Goal: Task Accomplishment & Management: Manage account settings

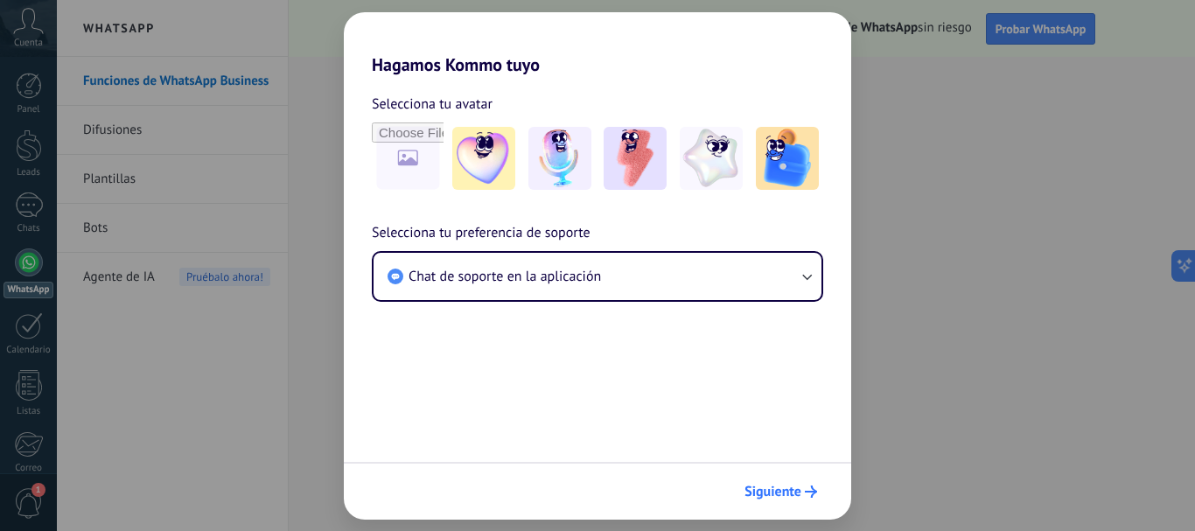
click at [803, 487] on span "Siguiente" at bounding box center [780, 491] width 73 height 12
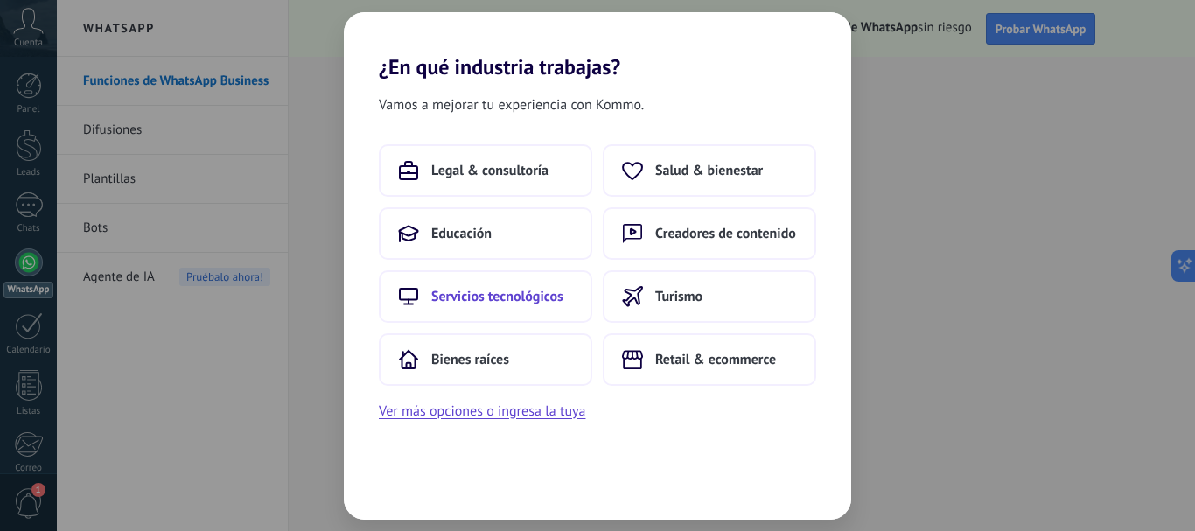
click at [486, 296] on span "Servicios tecnológicos" at bounding box center [497, 296] width 132 height 17
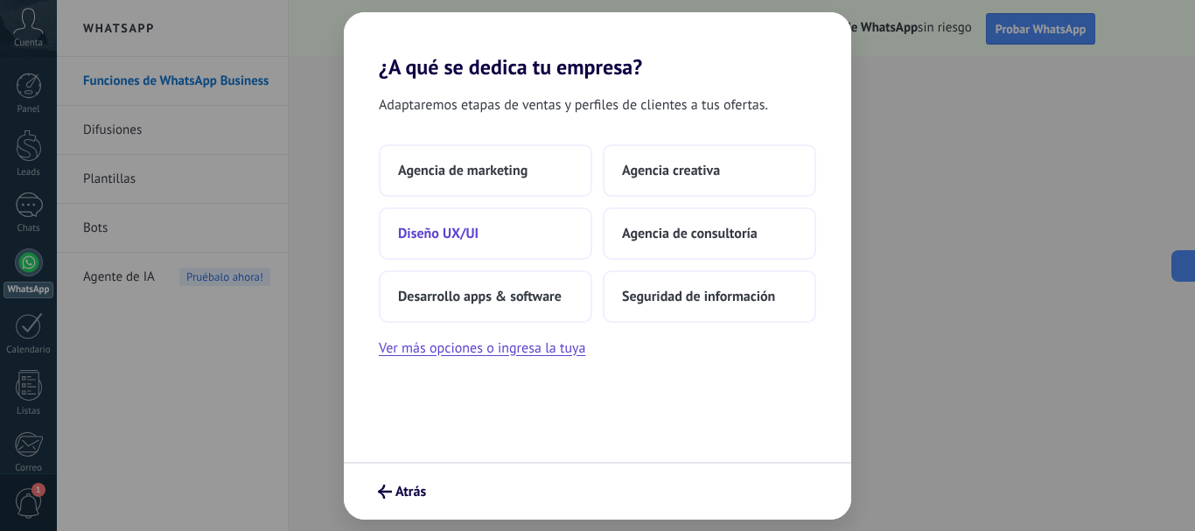
click at [430, 231] on span "Diseño UX/UI" at bounding box center [438, 233] width 80 height 17
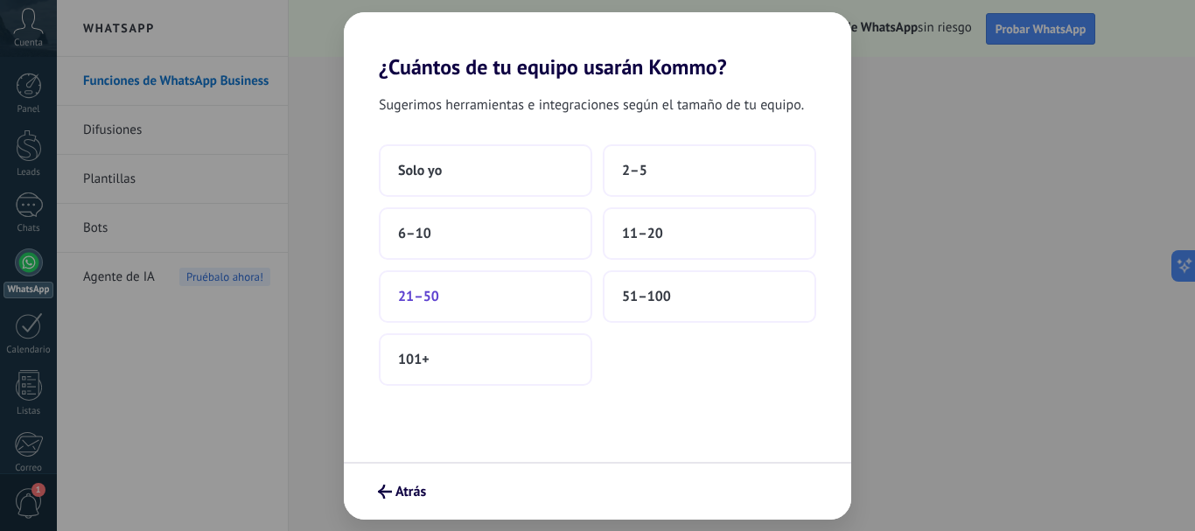
click at [422, 292] on span "21–50" at bounding box center [418, 296] width 41 height 17
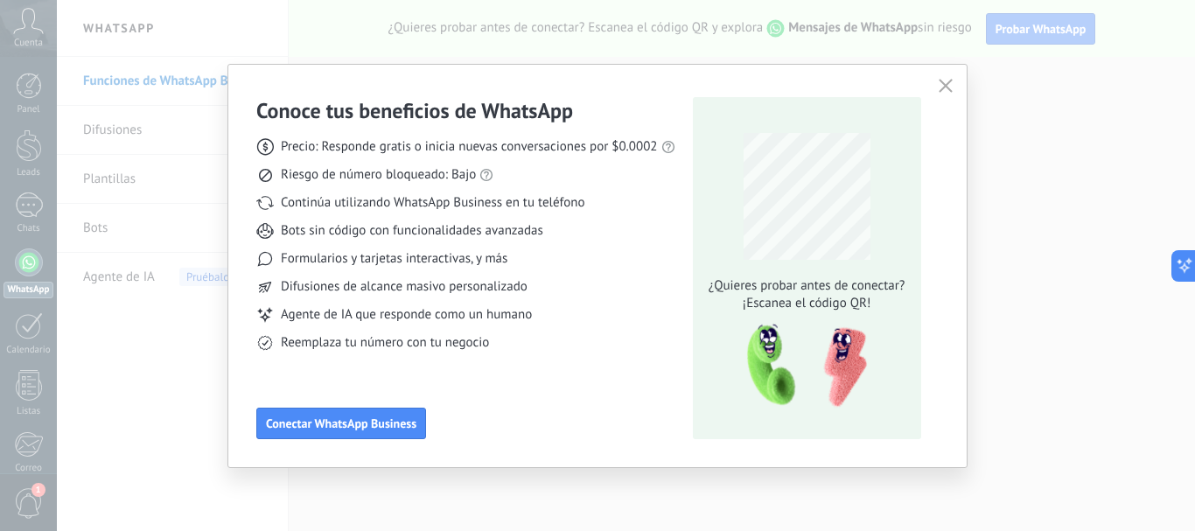
click at [943, 89] on icon "button" at bounding box center [946, 86] width 14 height 14
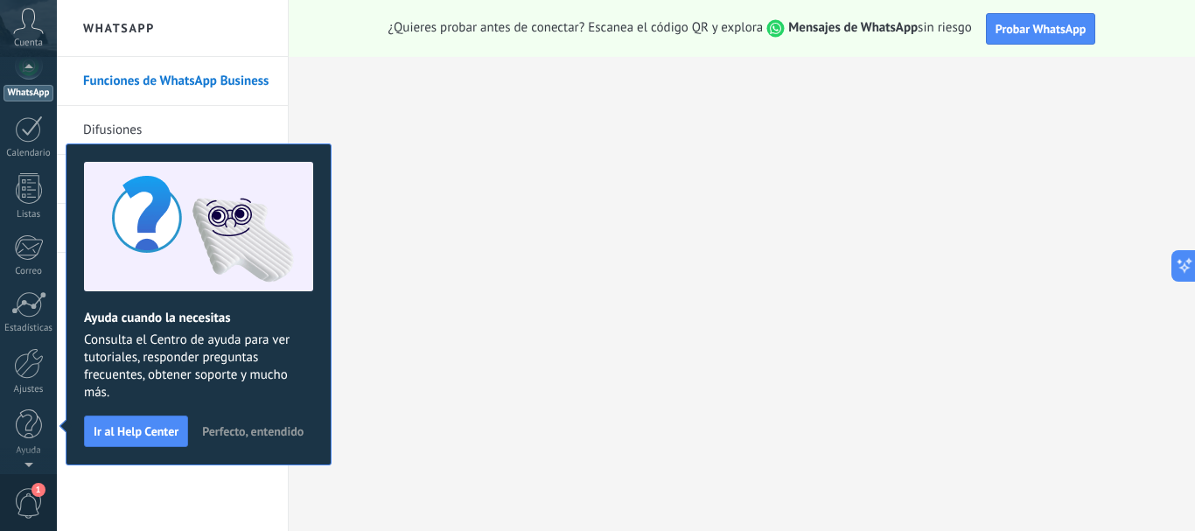
scroll to position [171, 0]
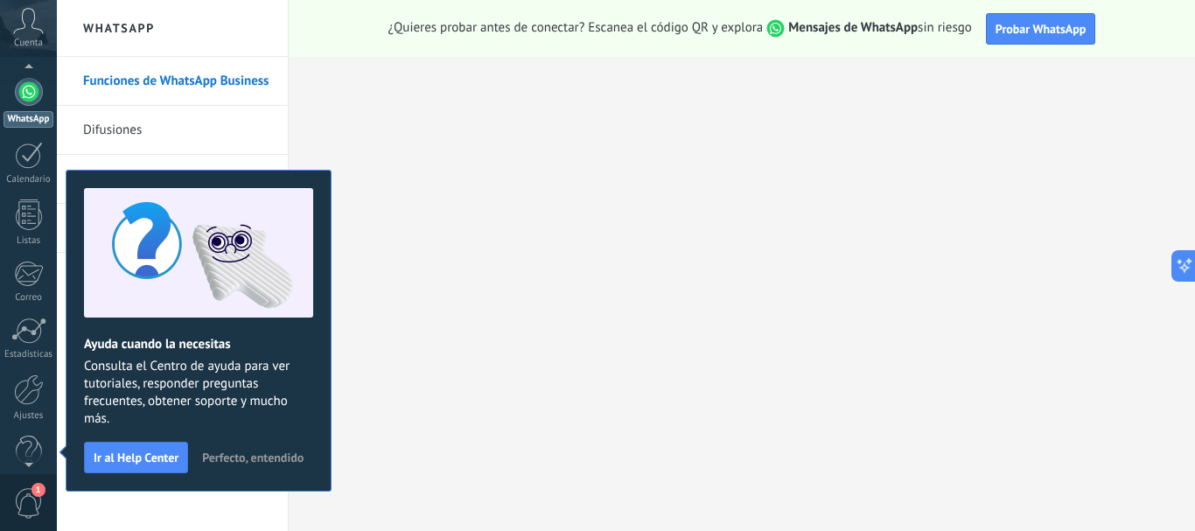
click at [25, 38] on span "Cuenta" at bounding box center [28, 43] width 29 height 11
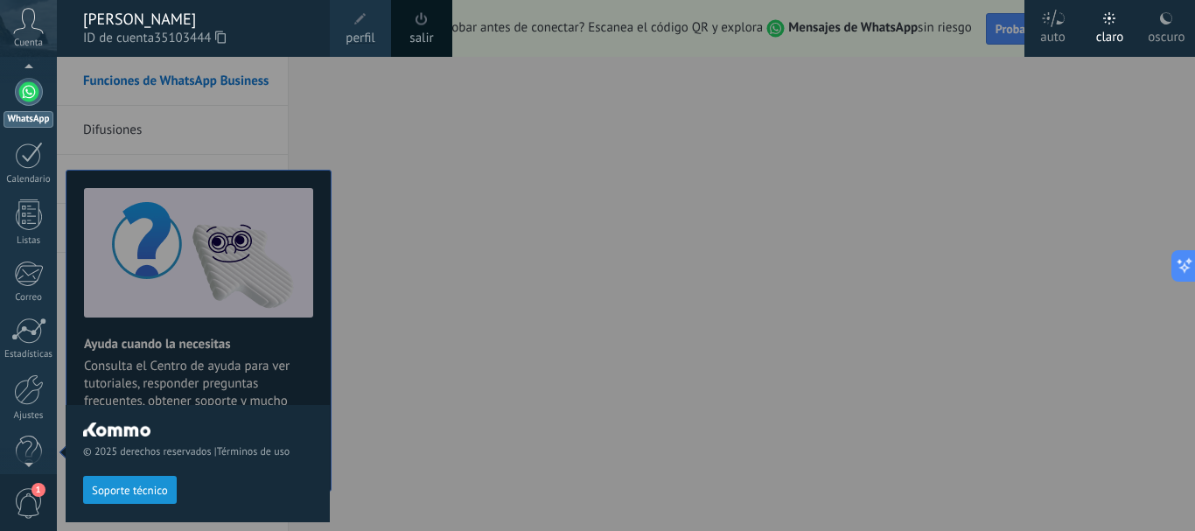
click at [25, 38] on span "Cuenta" at bounding box center [28, 43] width 29 height 11
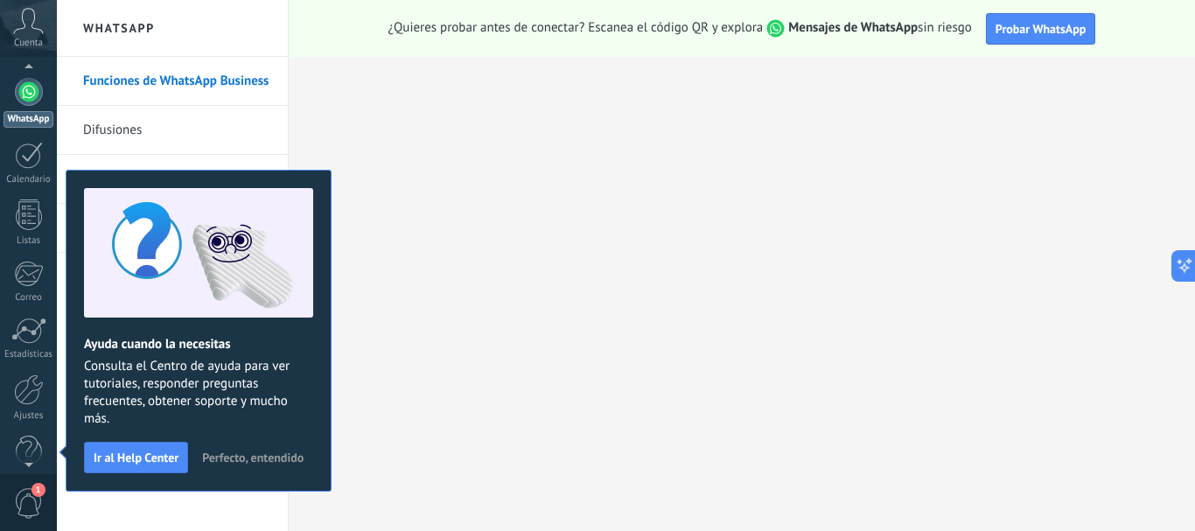
click at [25, 38] on span "Cuenta" at bounding box center [28, 43] width 29 height 11
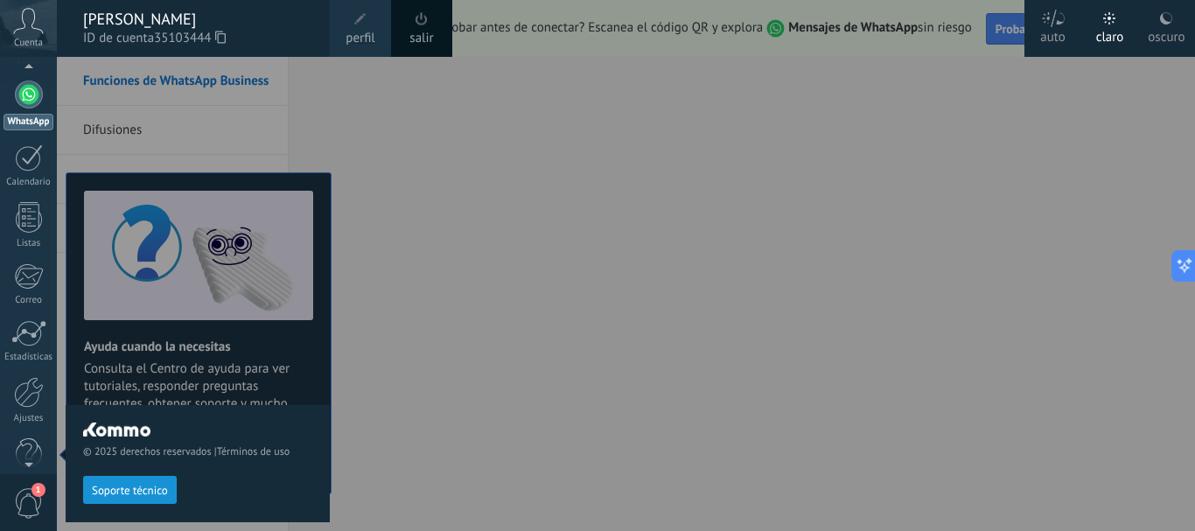
scroll to position [0, 0]
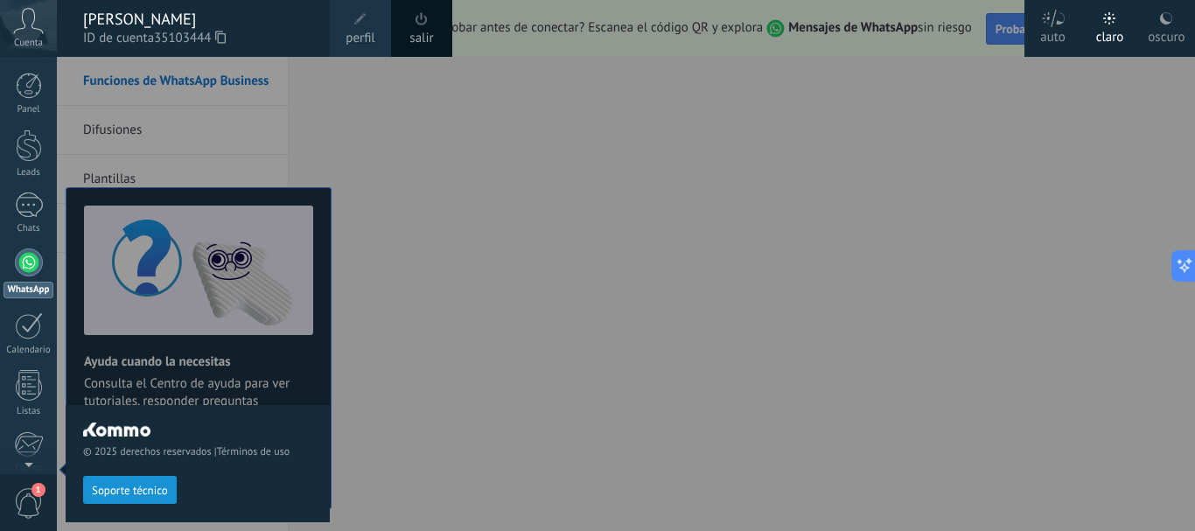
click at [354, 36] on span "perfil" at bounding box center [360, 38] width 29 height 19
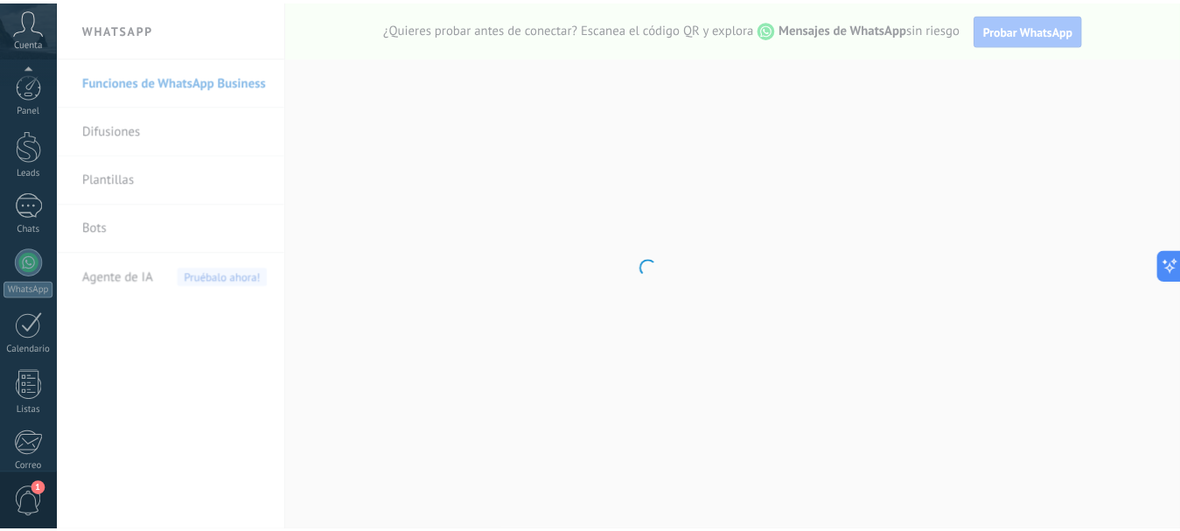
scroll to position [197, 0]
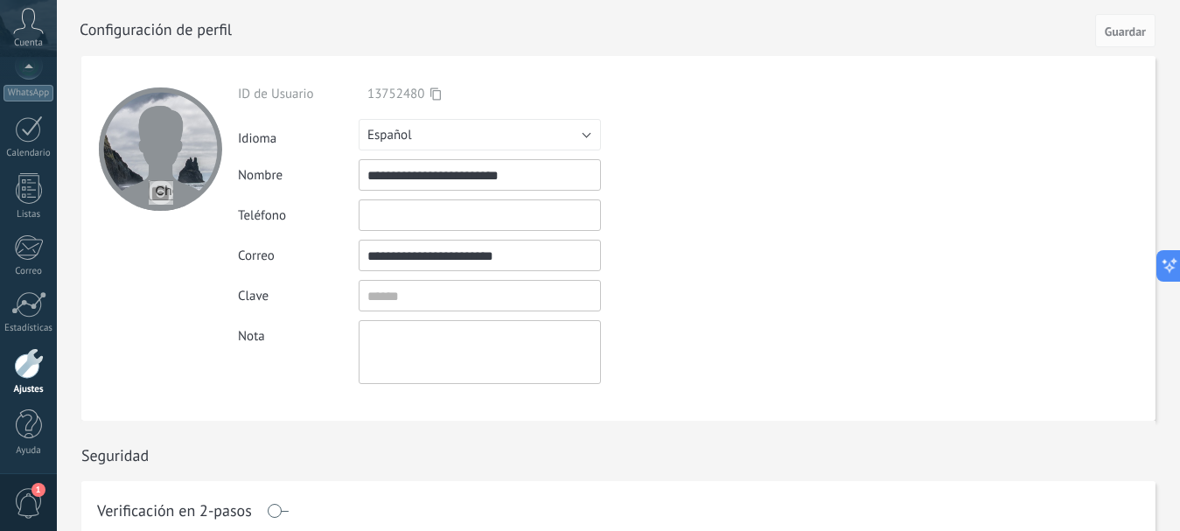
click at [411, 214] on input "text" at bounding box center [480, 214] width 242 height 31
paste input "*********"
type input "**********"
click at [1130, 34] on span "Guardar" at bounding box center [1125, 31] width 41 height 12
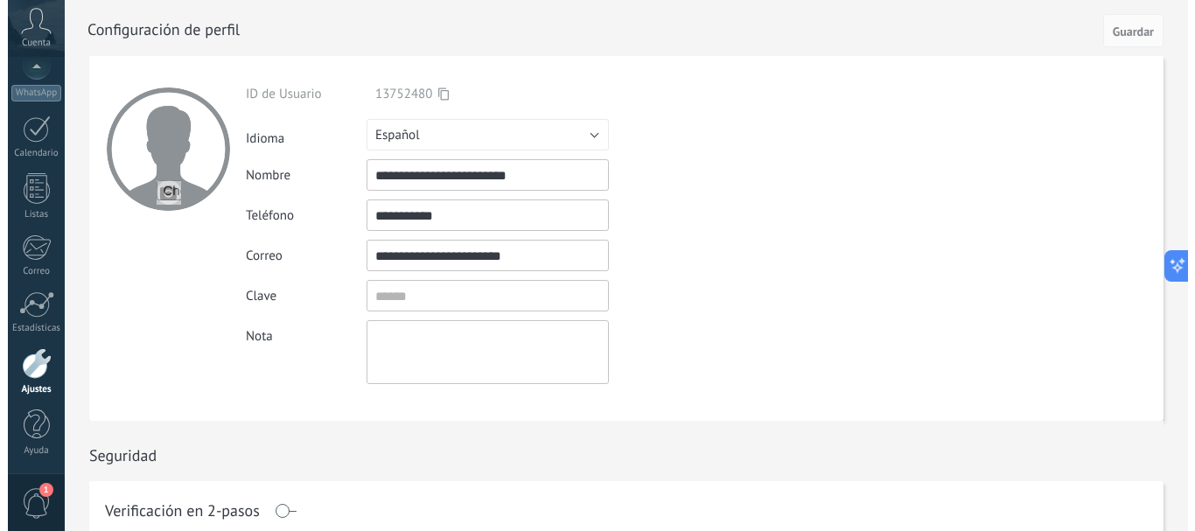
scroll to position [192, 0]
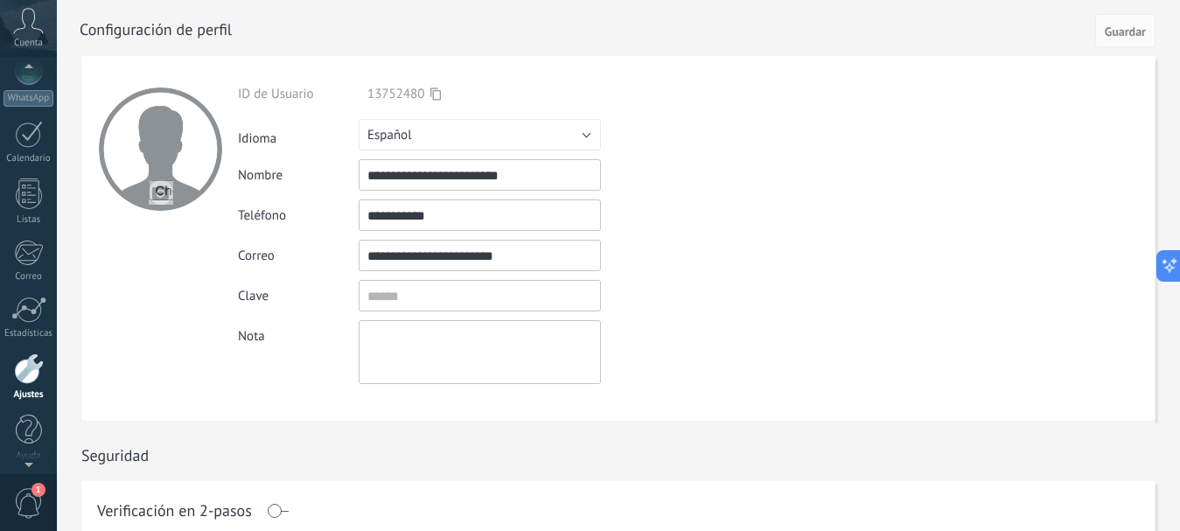
click at [31, 23] on icon at bounding box center [28, 21] width 31 height 26
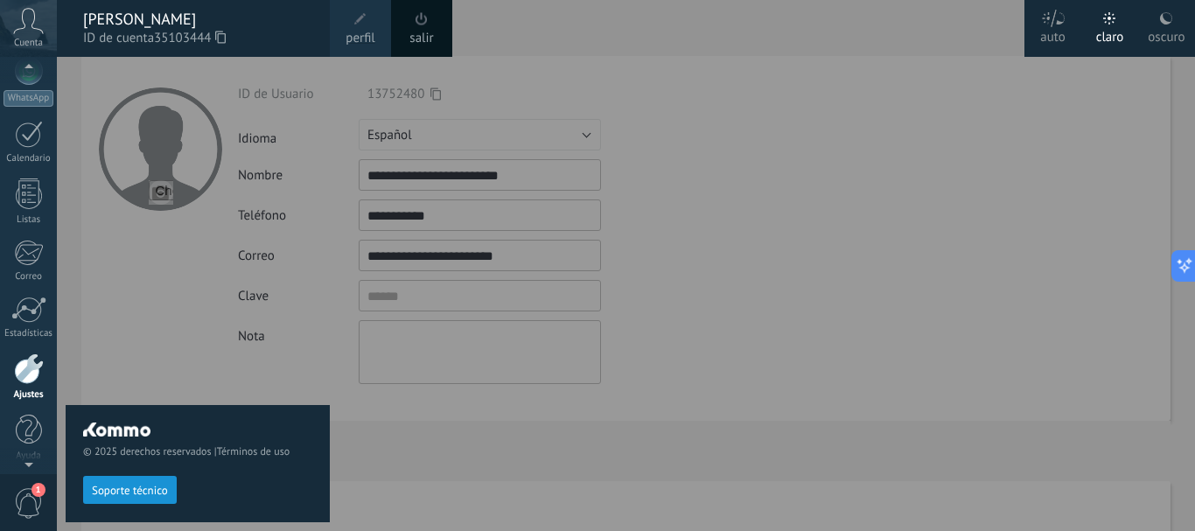
click at [184, 37] on span "35103444" at bounding box center [190, 38] width 72 height 19
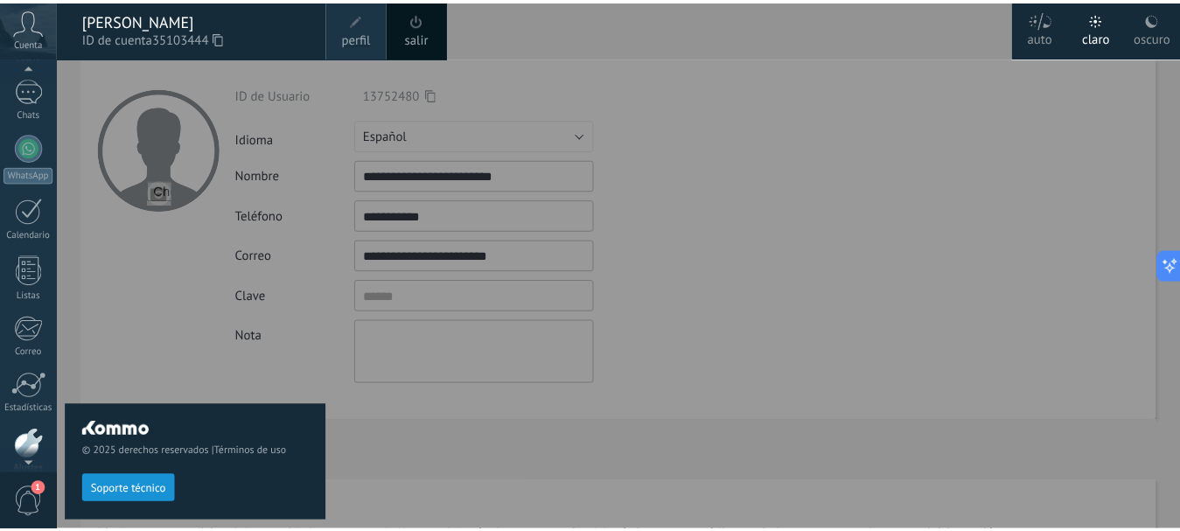
scroll to position [87, 0]
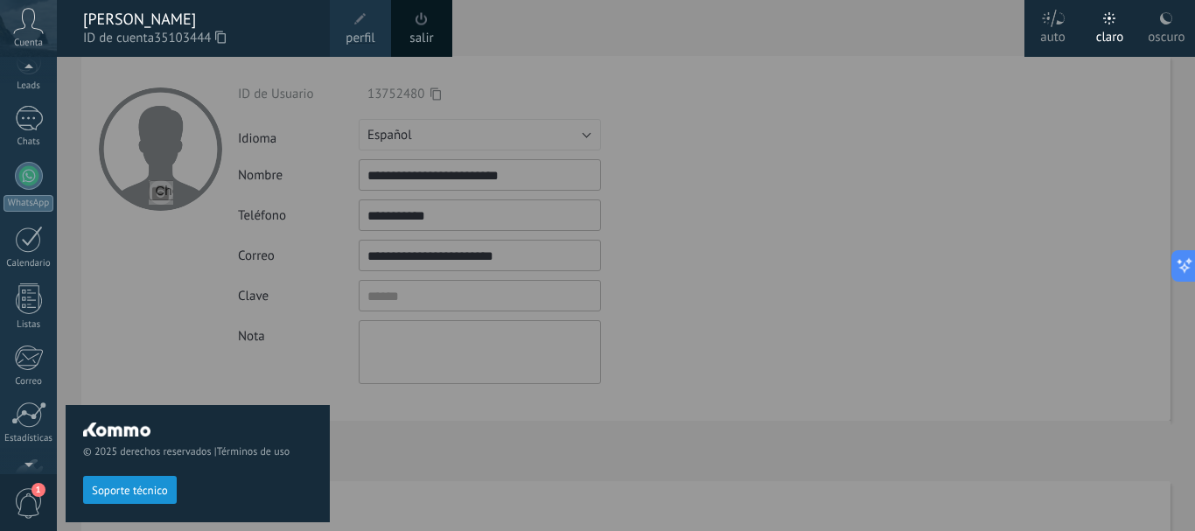
click at [143, 68] on div "© 2025 derechos reservados | Términos de uso Soporte técnico" at bounding box center [198, 294] width 264 height 474
click at [801, 45] on div at bounding box center [654, 265] width 1195 height 531
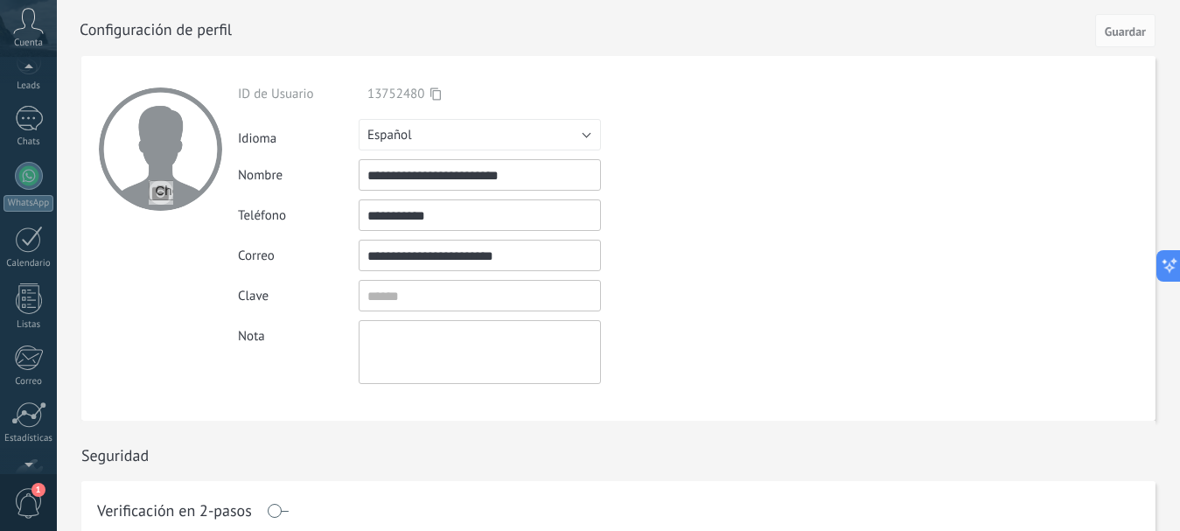
click at [801, 45] on div at bounding box center [638, 28] width 1116 height 56
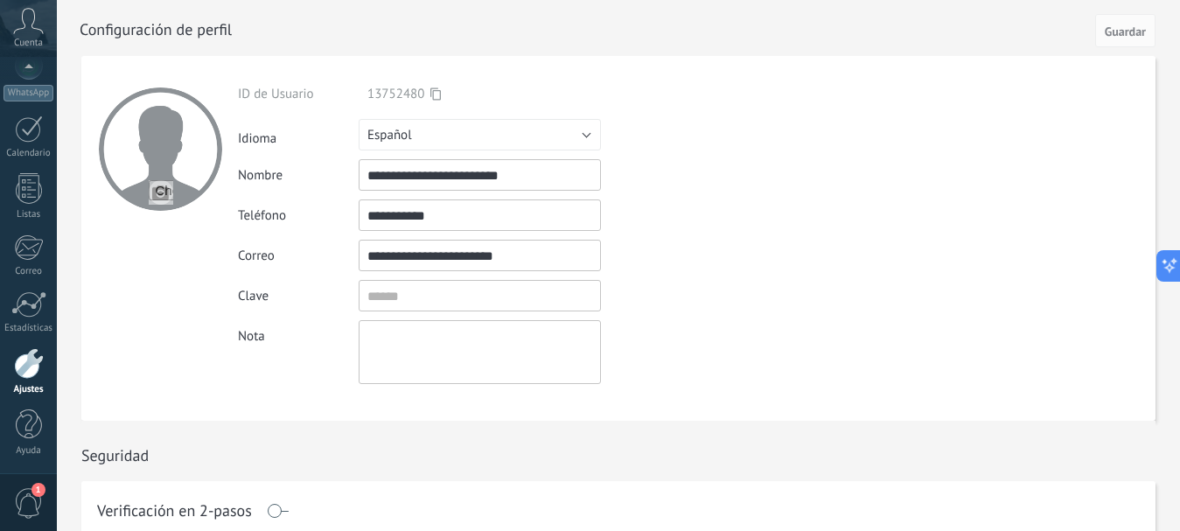
click at [38, 492] on span "1" at bounding box center [38, 490] width 14 height 14
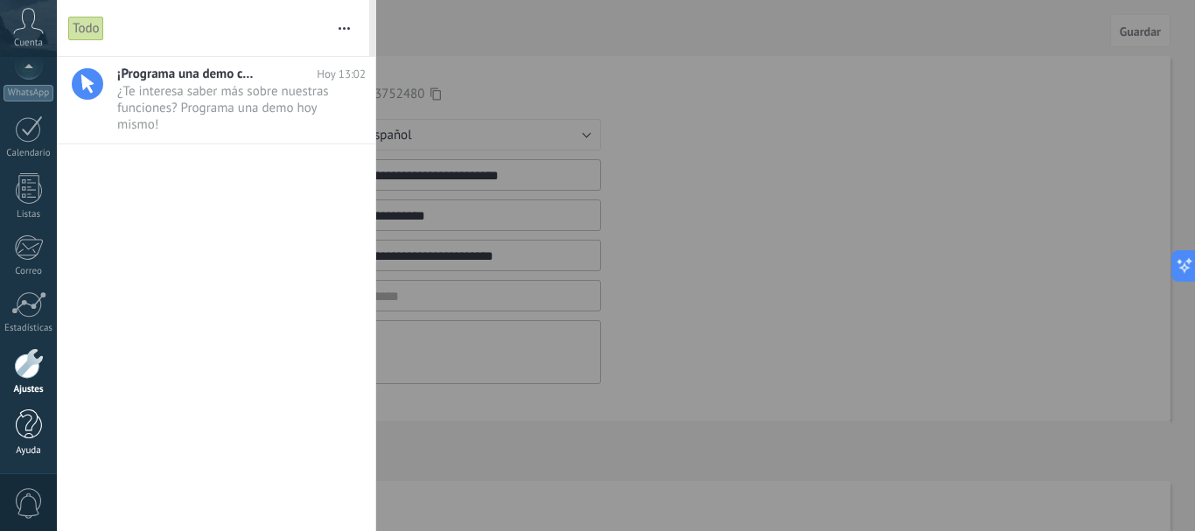
click at [31, 437] on div at bounding box center [29, 424] width 26 height 31
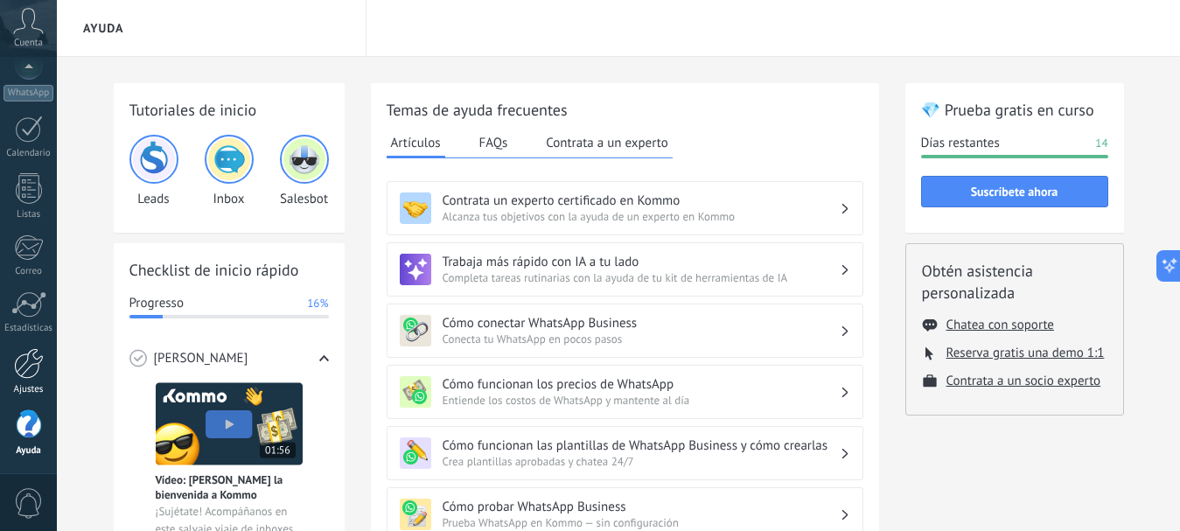
click at [36, 371] on div at bounding box center [29, 363] width 30 height 31
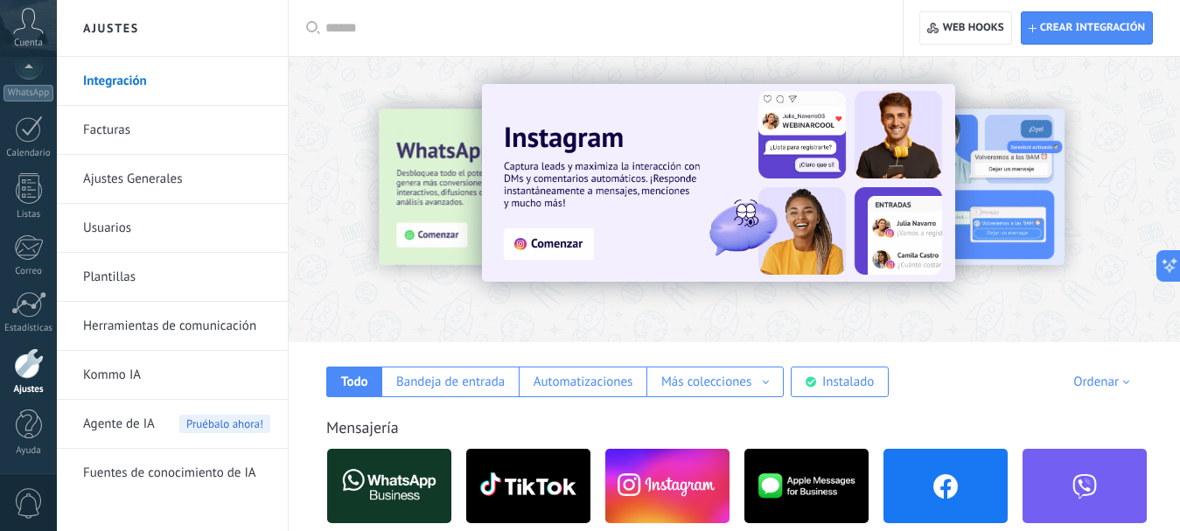
click at [140, 140] on link "Facturas" at bounding box center [176, 130] width 187 height 49
click at [115, 133] on link "Facturas" at bounding box center [176, 130] width 187 height 49
click at [109, 129] on link "Facturas" at bounding box center [176, 130] width 187 height 49
click at [171, 96] on link "Integración" at bounding box center [176, 81] width 187 height 49
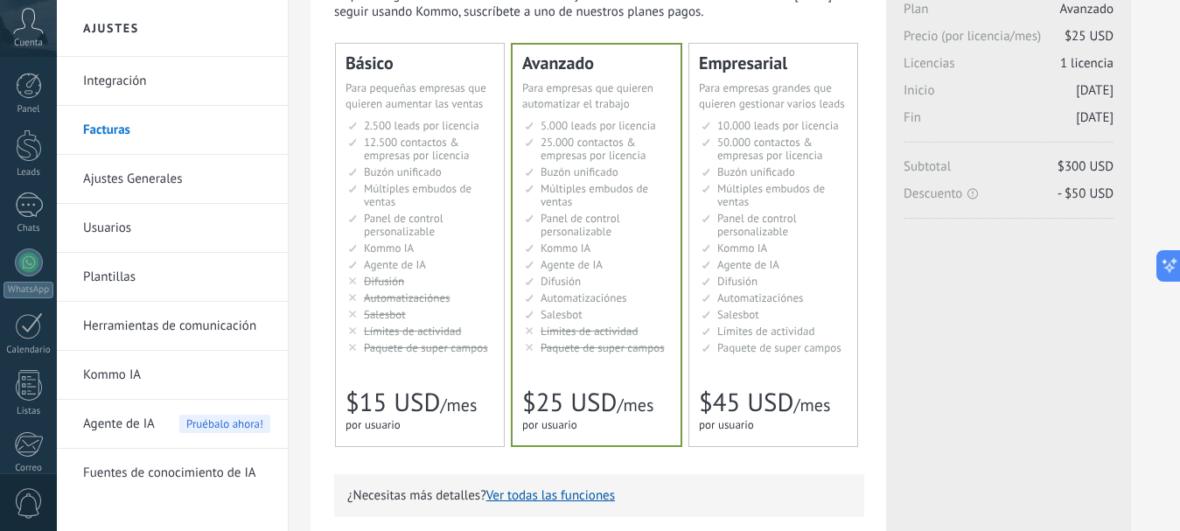
scroll to position [112, 0]
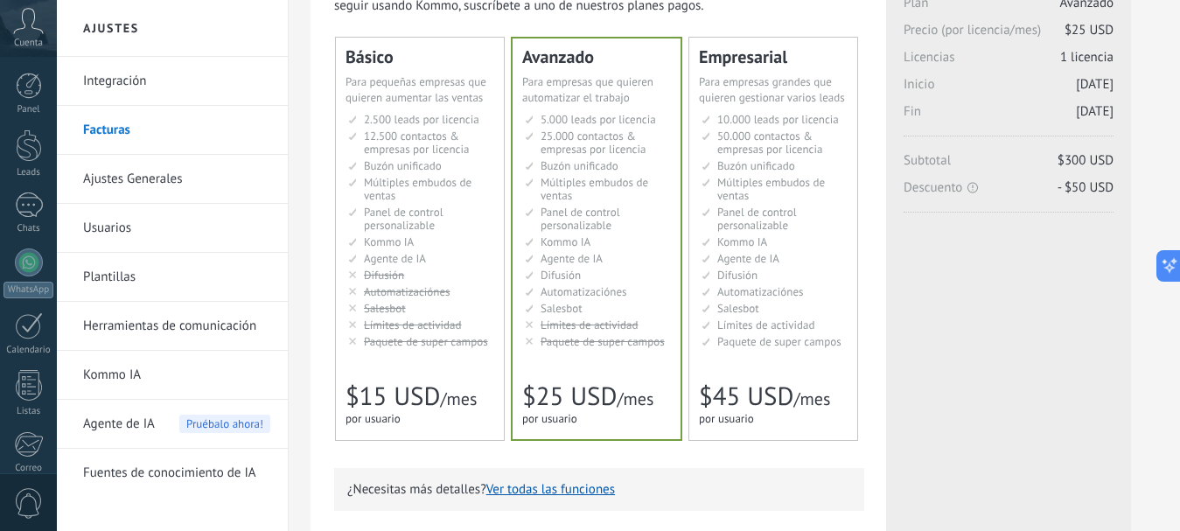
click at [643, 394] on span "/mes" at bounding box center [635, 399] width 37 height 23
click at [625, 400] on span "/mes" at bounding box center [635, 399] width 37 height 23
click at [593, 395] on span "$25 USD" at bounding box center [569, 396] width 94 height 33
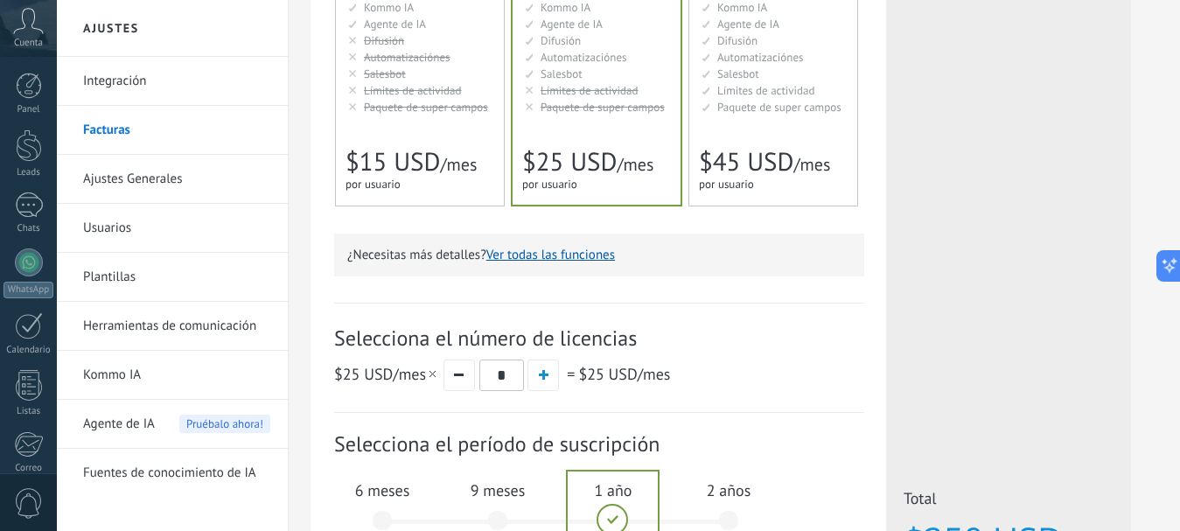
scroll to position [354, 0]
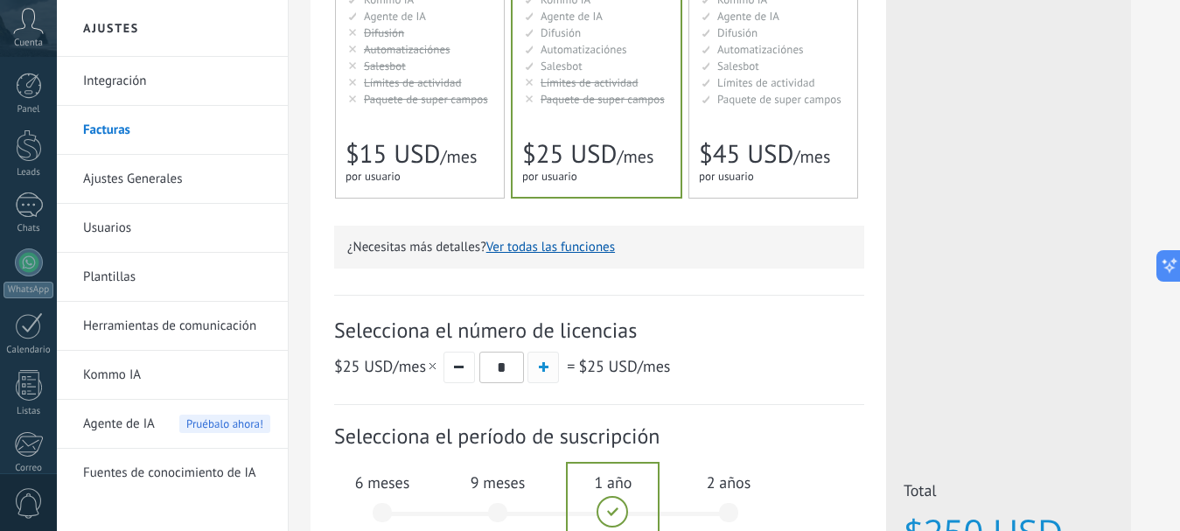
click at [545, 371] on span "button" at bounding box center [544, 367] width 10 height 10
type input "*"
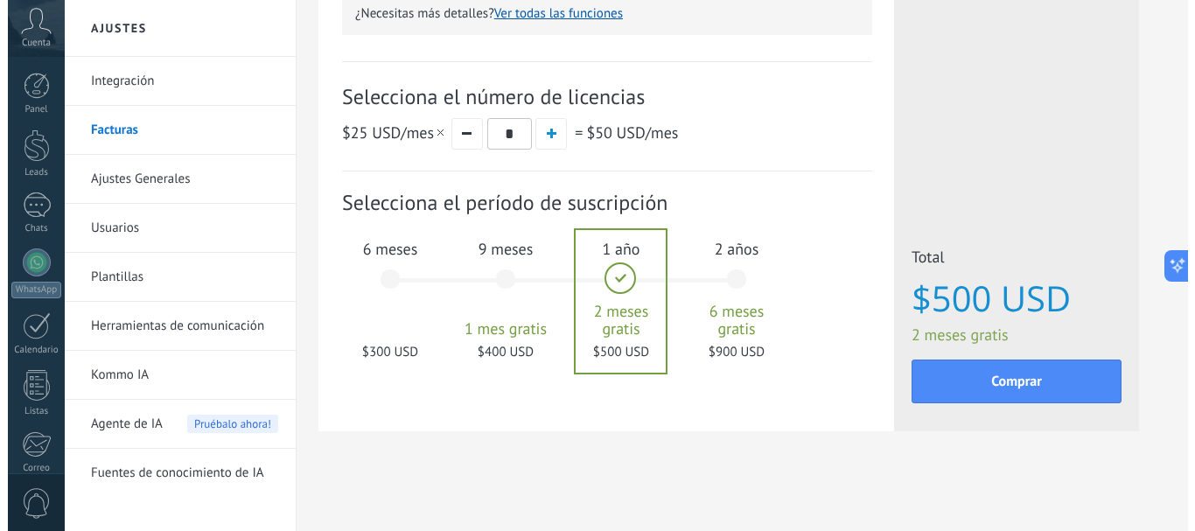
scroll to position [590, 0]
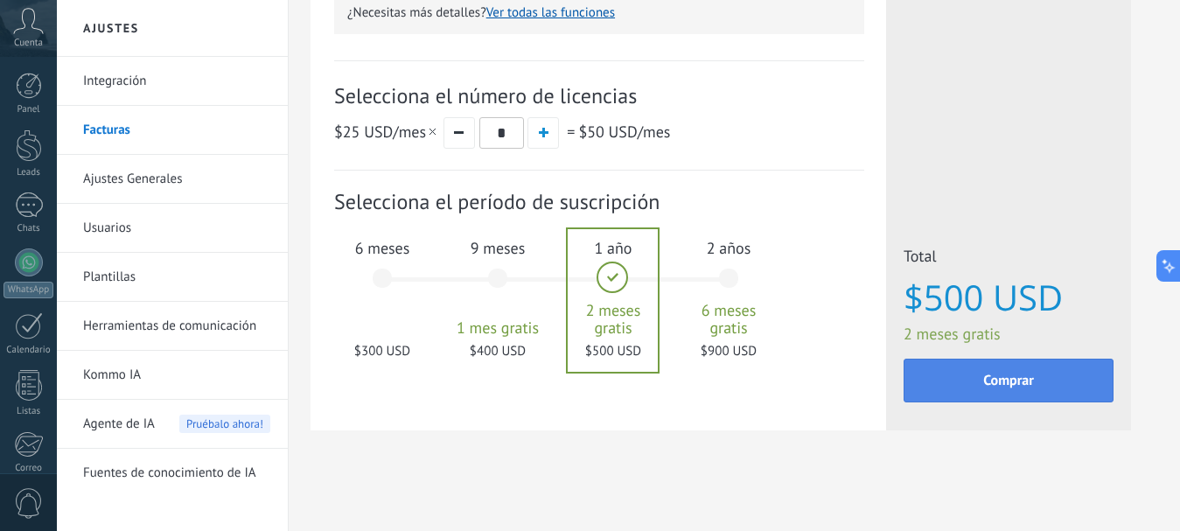
click at [1050, 385] on button "Comprar" at bounding box center [1009, 381] width 210 height 44
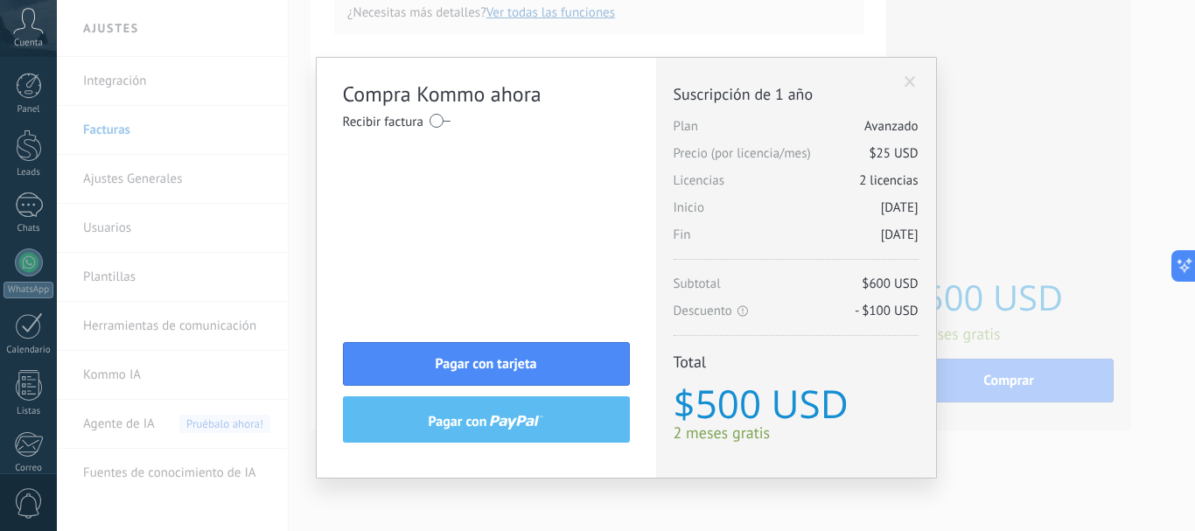
click at [446, 123] on label at bounding box center [440, 121] width 21 height 28
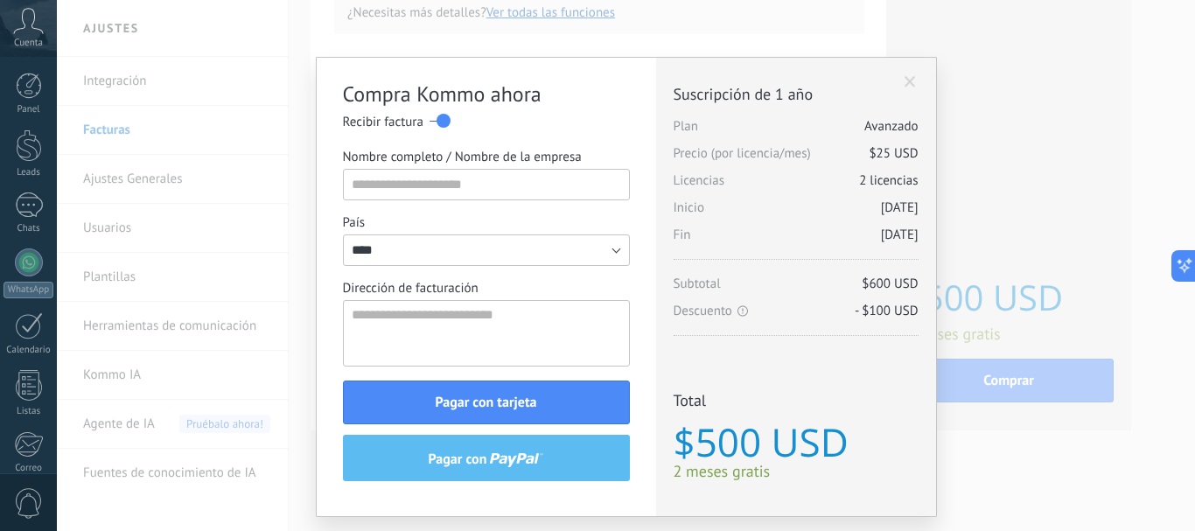
click at [446, 123] on label at bounding box center [440, 121] width 21 height 28
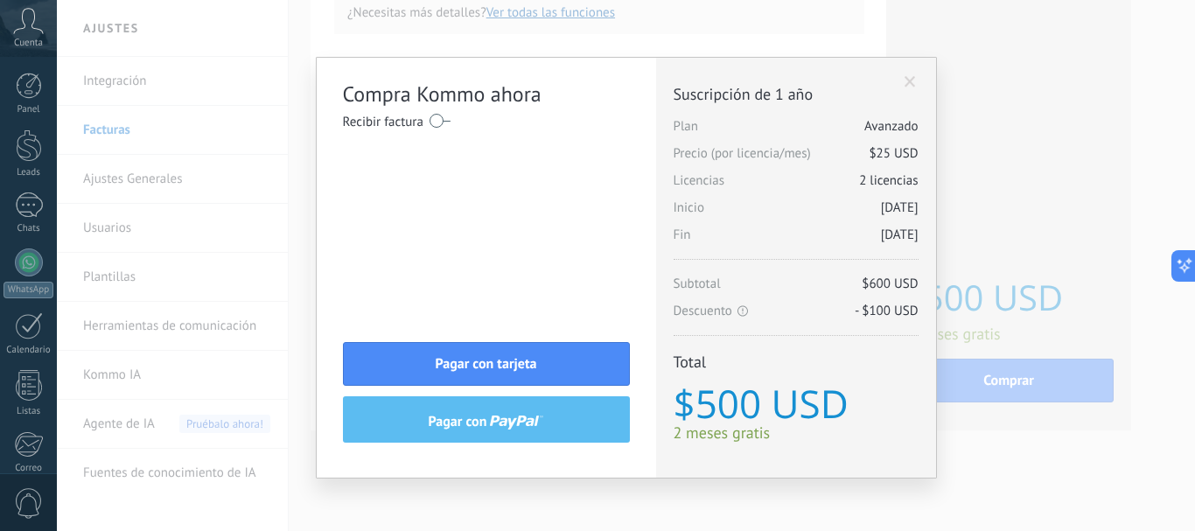
click at [446, 123] on label at bounding box center [440, 121] width 21 height 28
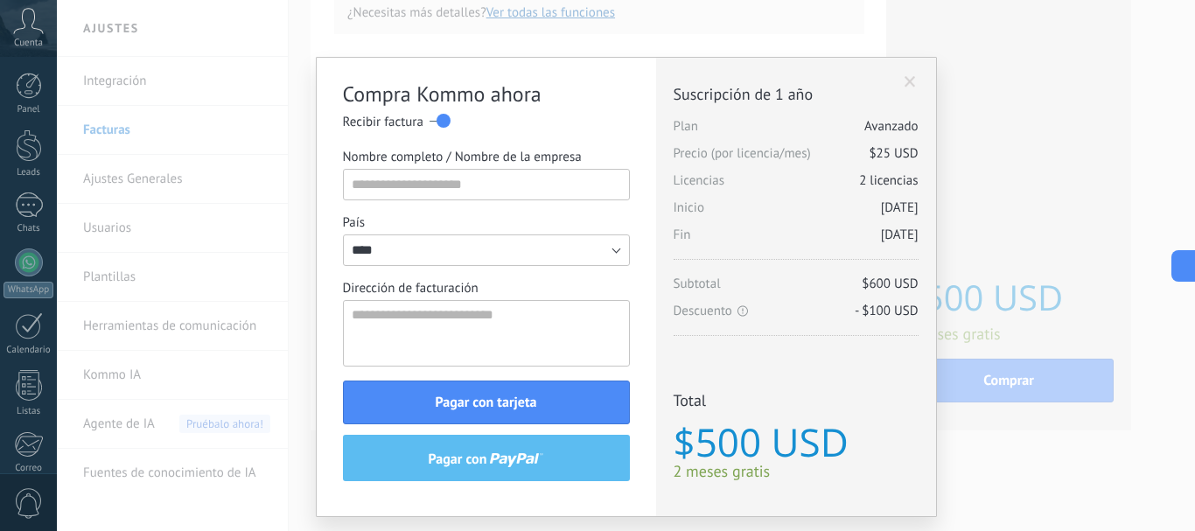
click at [430, 122] on label at bounding box center [440, 121] width 21 height 28
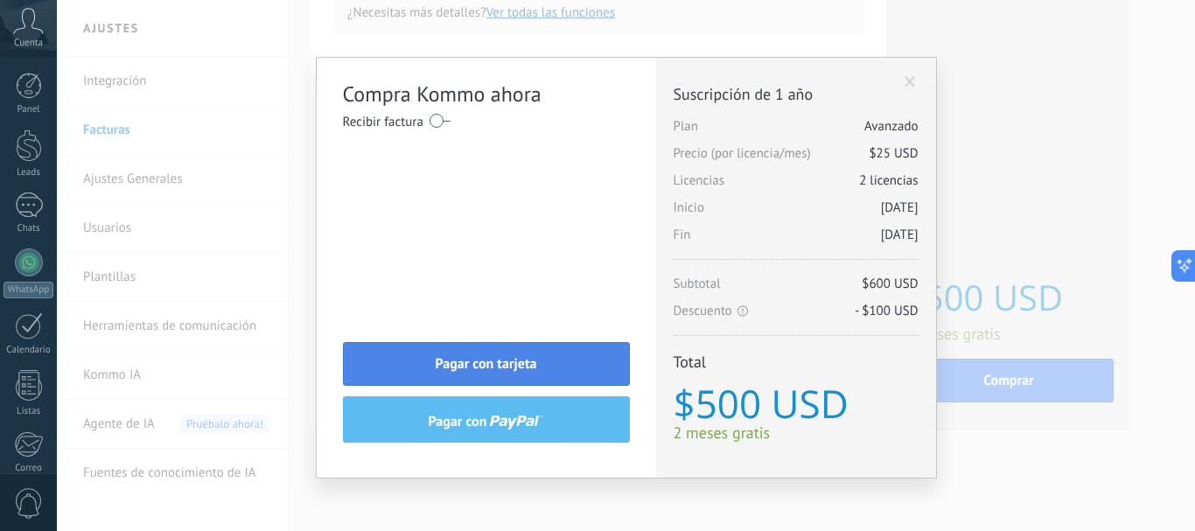
click at [474, 359] on span "Pagar con tarjeta" at bounding box center [486, 364] width 101 height 12
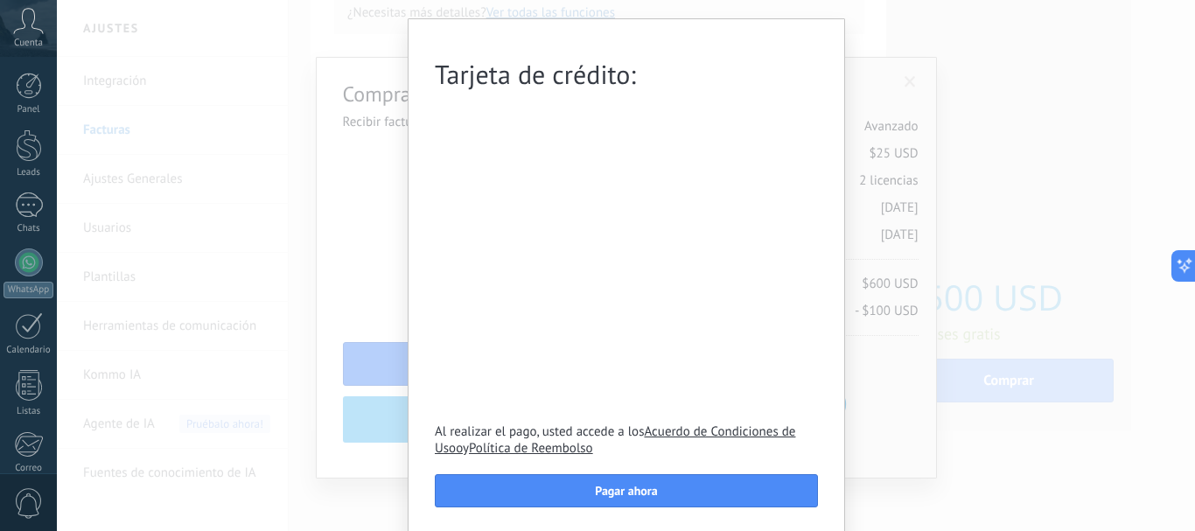
scroll to position [61, 0]
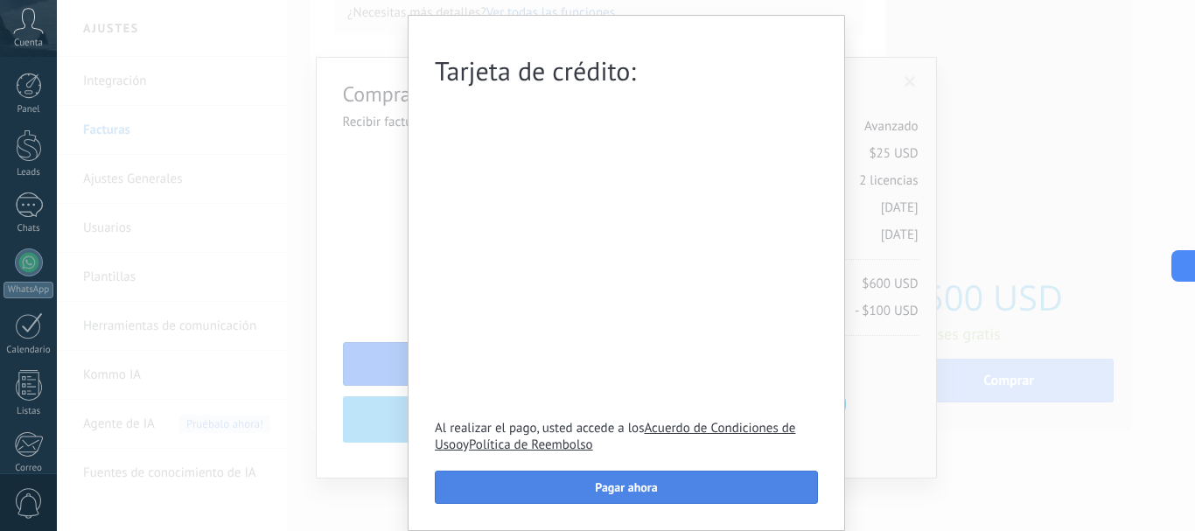
click at [681, 485] on button "Pagar ahora" at bounding box center [626, 487] width 383 height 33
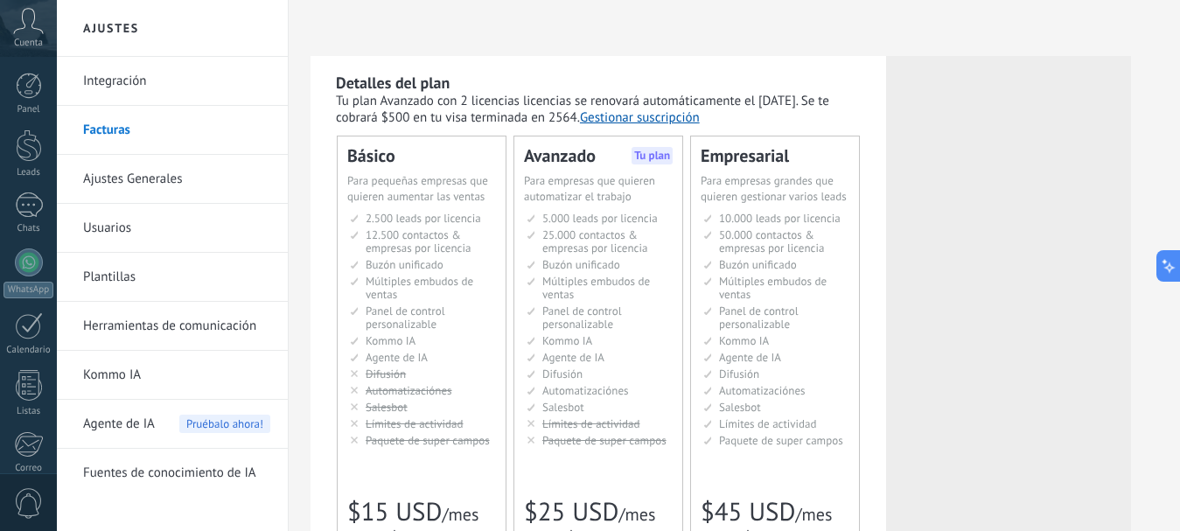
click at [666, 117] on button "Gestionar suscripción" at bounding box center [640, 117] width 120 height 17
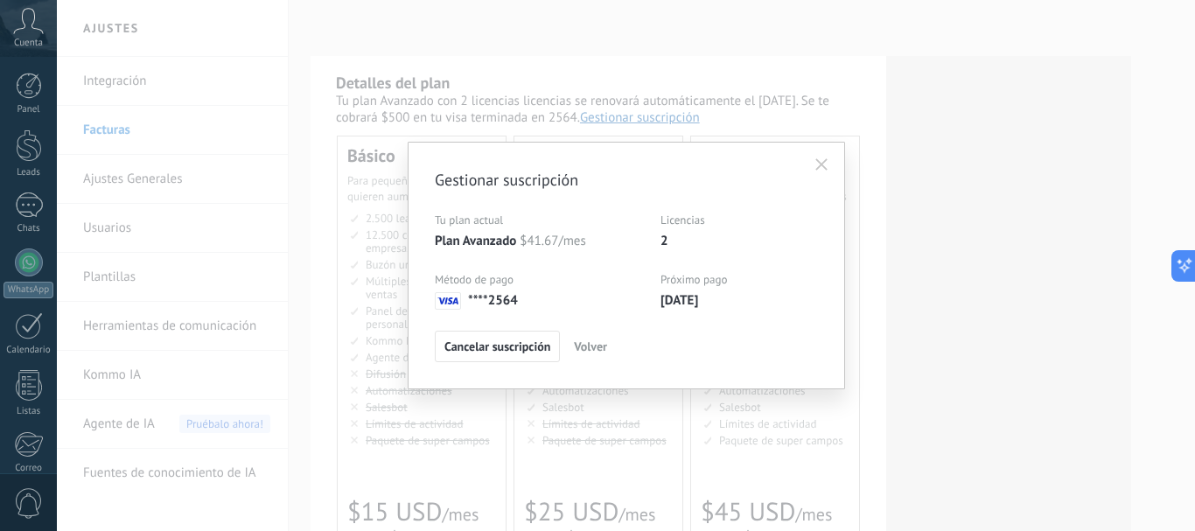
click at [821, 164] on use "button" at bounding box center [821, 164] width 12 height 12
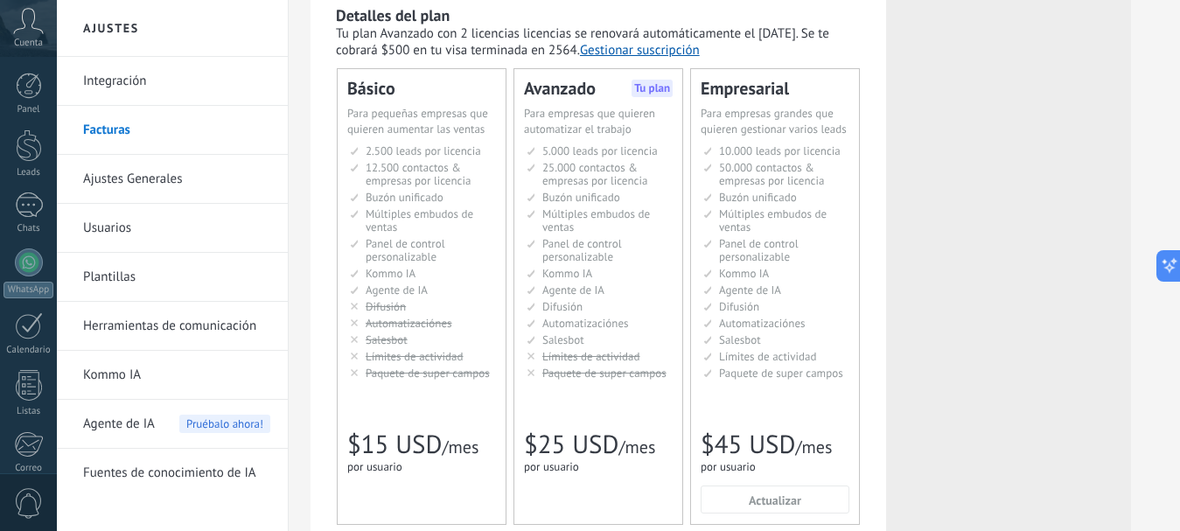
scroll to position [64, 0]
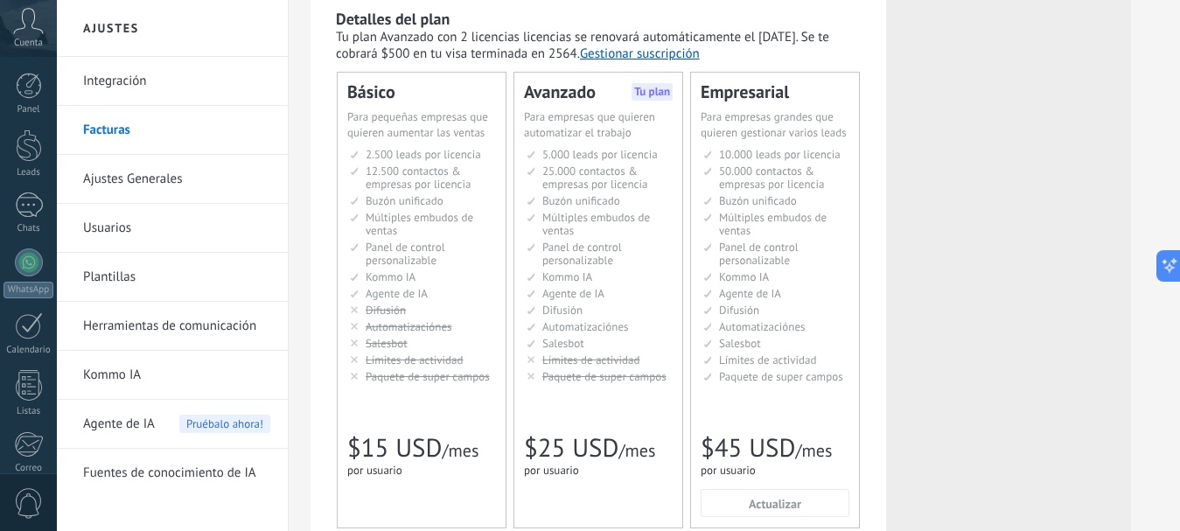
click at [118, 227] on link "Usuarios" at bounding box center [176, 228] width 187 height 49
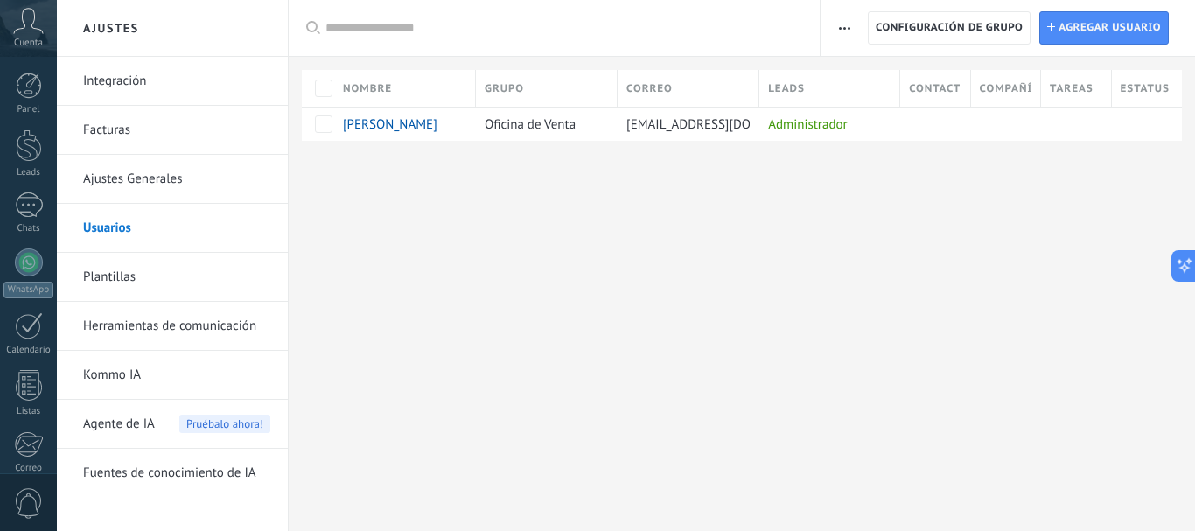
click at [843, 29] on use "button" at bounding box center [844, 28] width 11 height 3
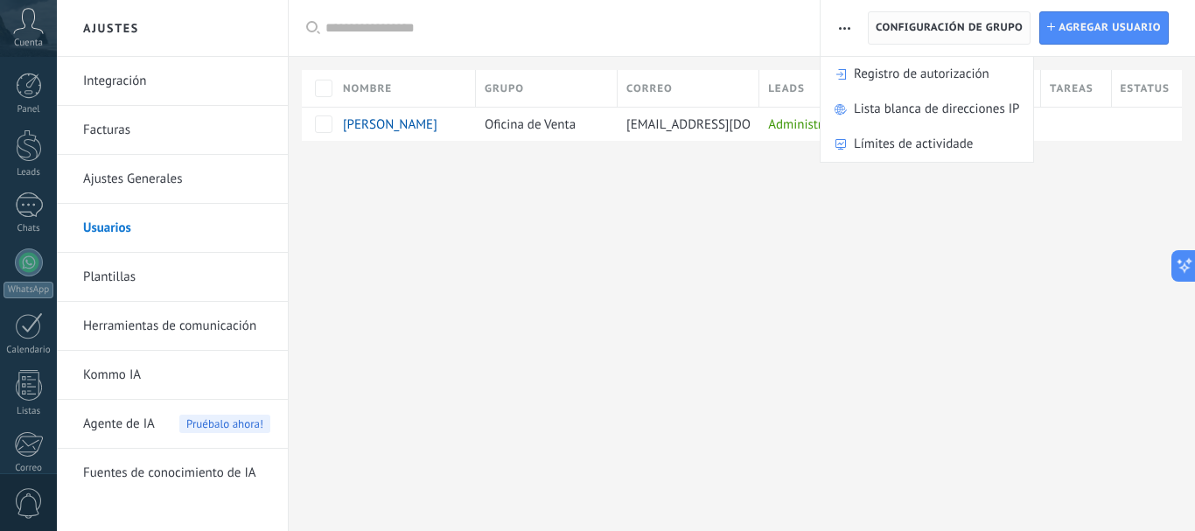
click at [900, 26] on span "Configuración de grupo" at bounding box center [949, 27] width 147 height 31
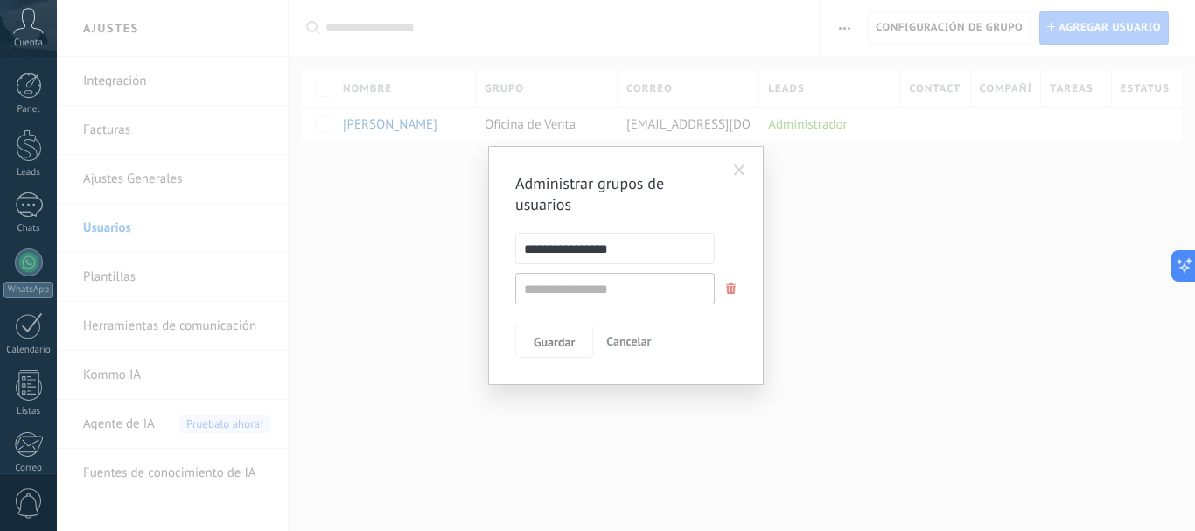
click at [644, 345] on span "Cancelar" at bounding box center [628, 341] width 45 height 16
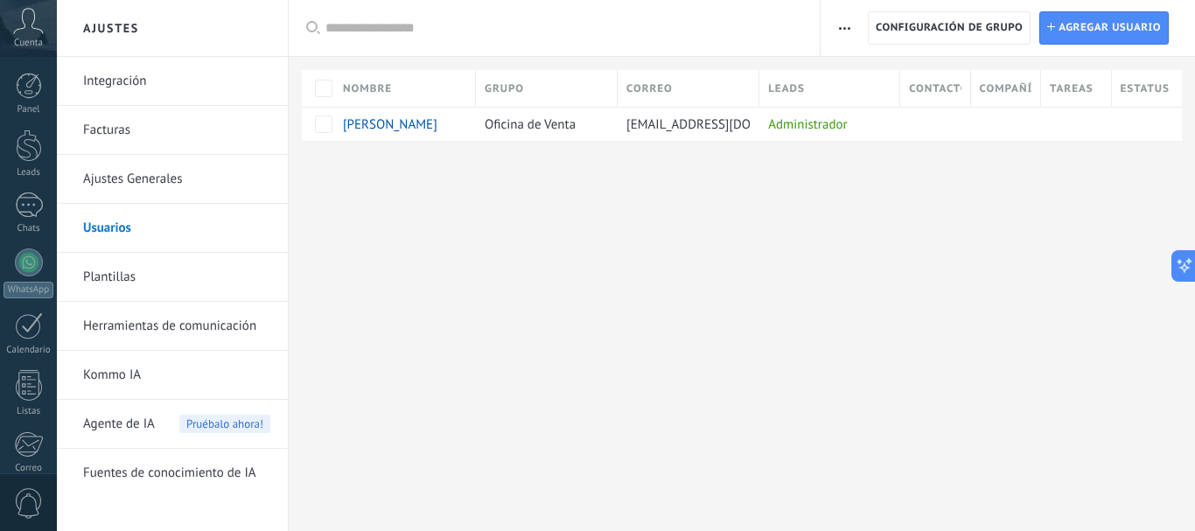
click at [311, 31] on use at bounding box center [313, 27] width 14 height 13
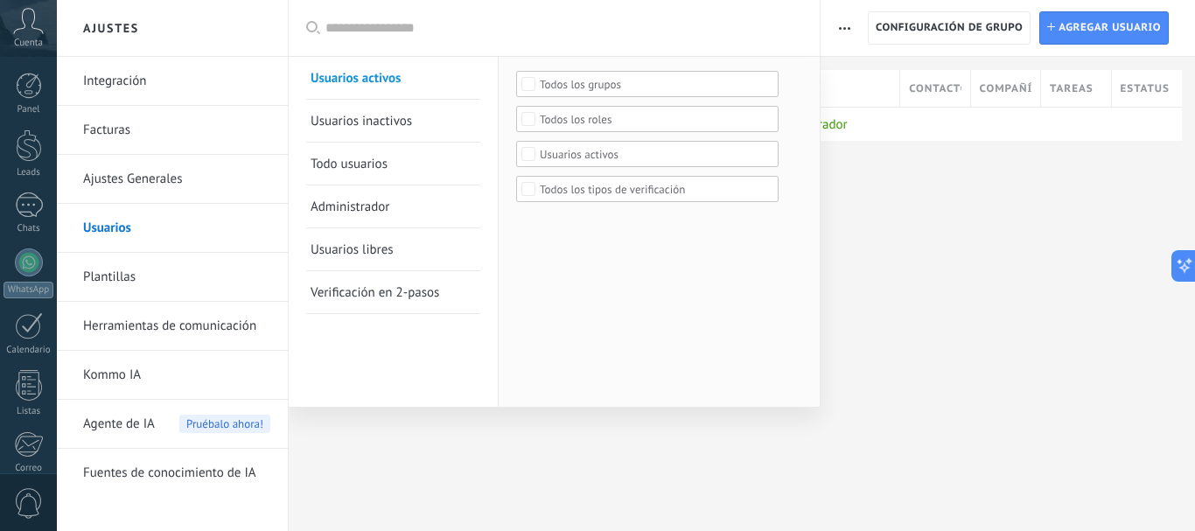
click at [680, 429] on div at bounding box center [597, 265] width 1195 height 531
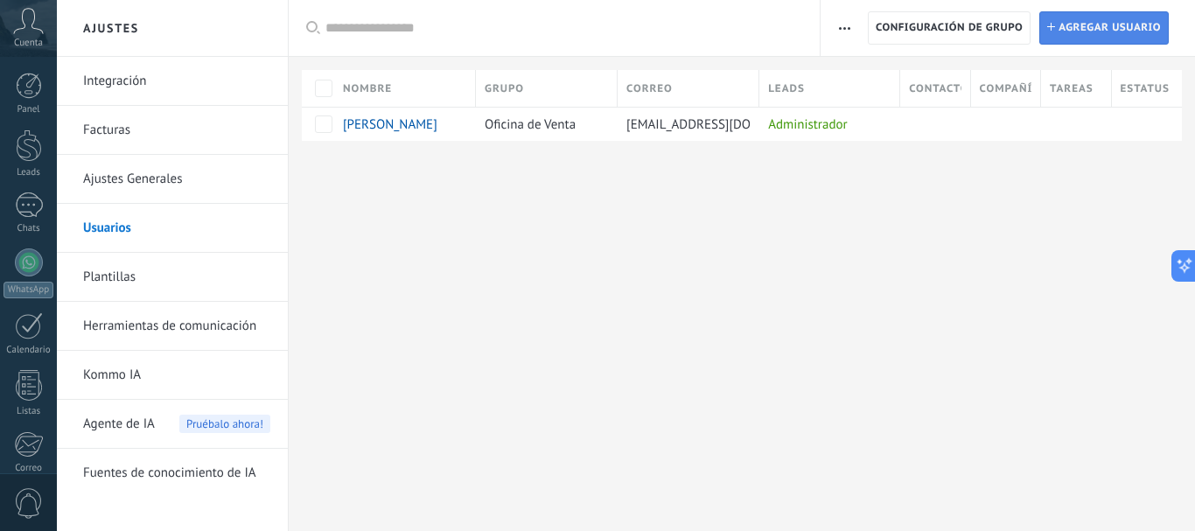
click at [1071, 29] on span "Agregar usuario" at bounding box center [1109, 27] width 102 height 31
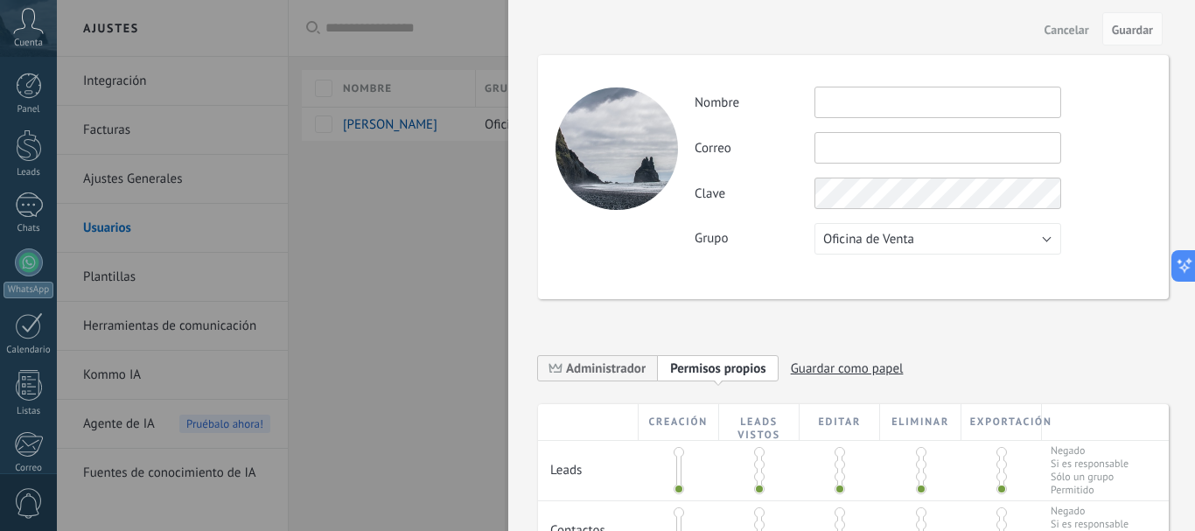
click at [840, 108] on input "text" at bounding box center [937, 102] width 247 height 31
paste input "**********"
type input "**********"
click at [873, 149] on input "text" at bounding box center [937, 147] width 247 height 31
paste input "**********"
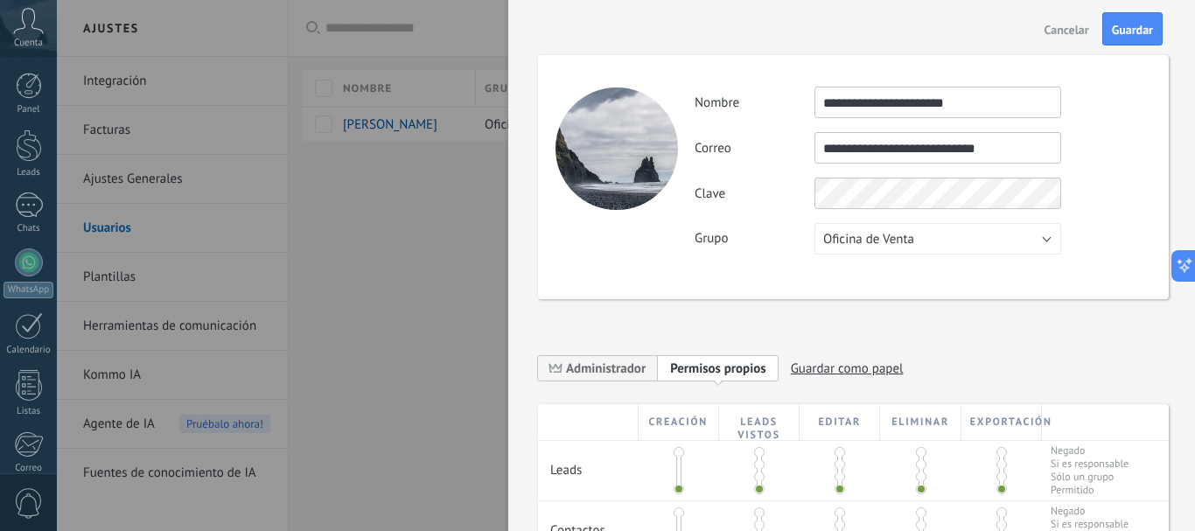
type input "**********"
click at [1046, 242] on button "Oficina de Venta" at bounding box center [937, 238] width 247 height 31
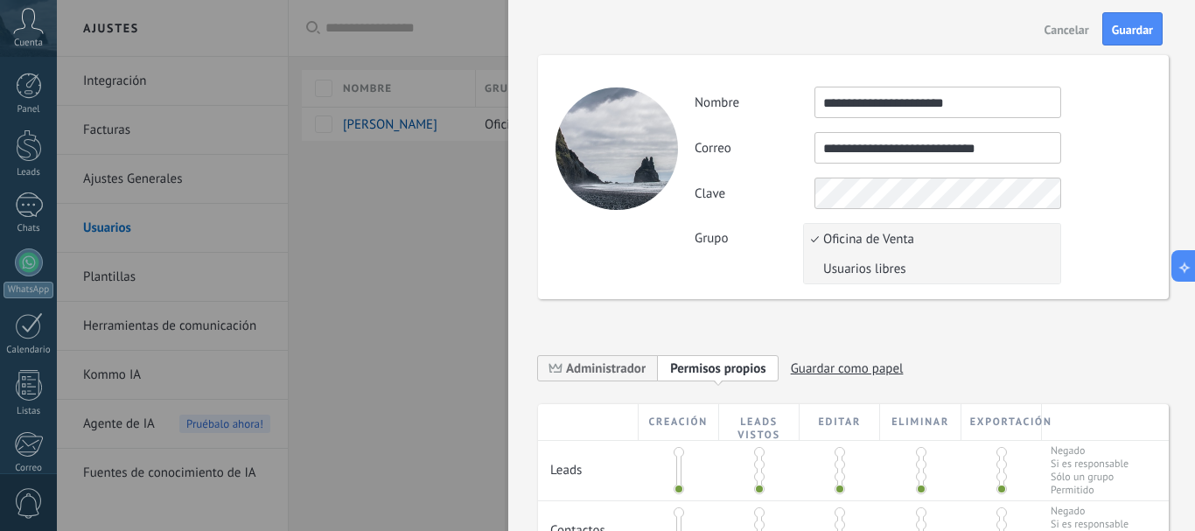
click at [915, 267] on span "Usuarios libres" at bounding box center [929, 269] width 251 height 17
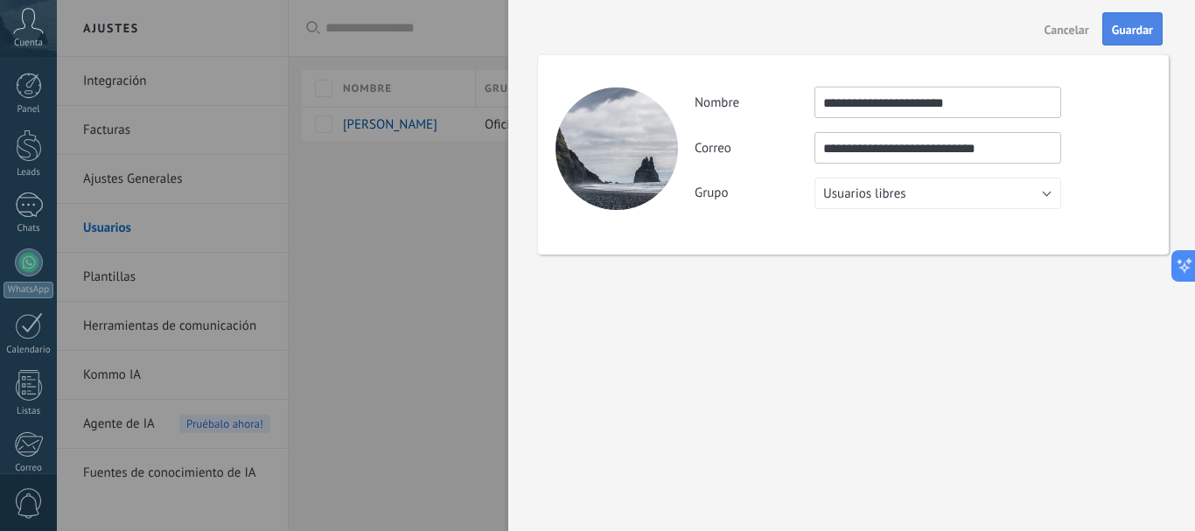
click at [1133, 22] on button "Guardar" at bounding box center [1132, 28] width 60 height 33
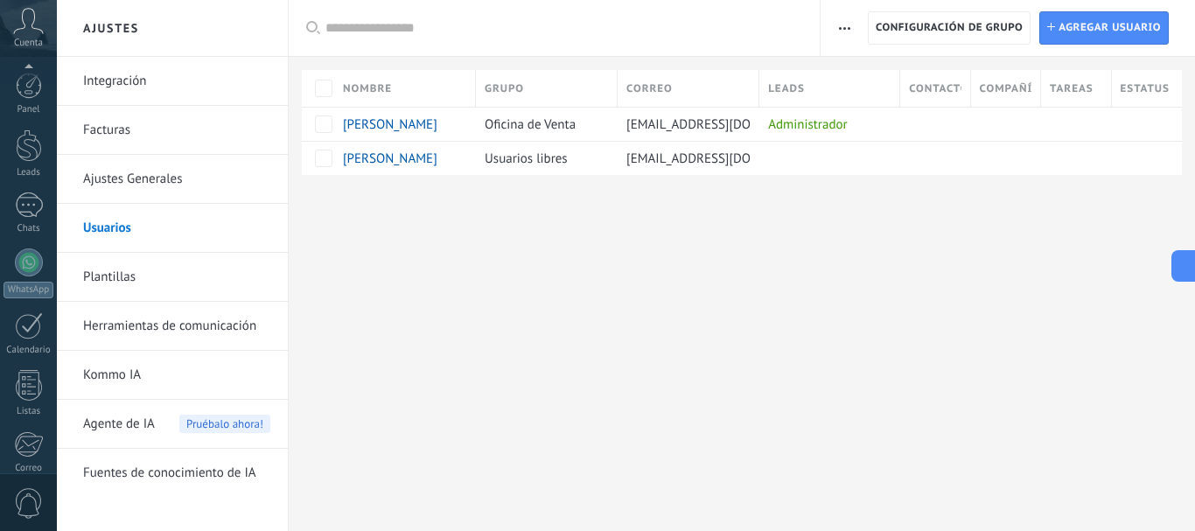
scroll to position [197, 0]
click at [36, 40] on span "Cuenta" at bounding box center [28, 43] width 29 height 11
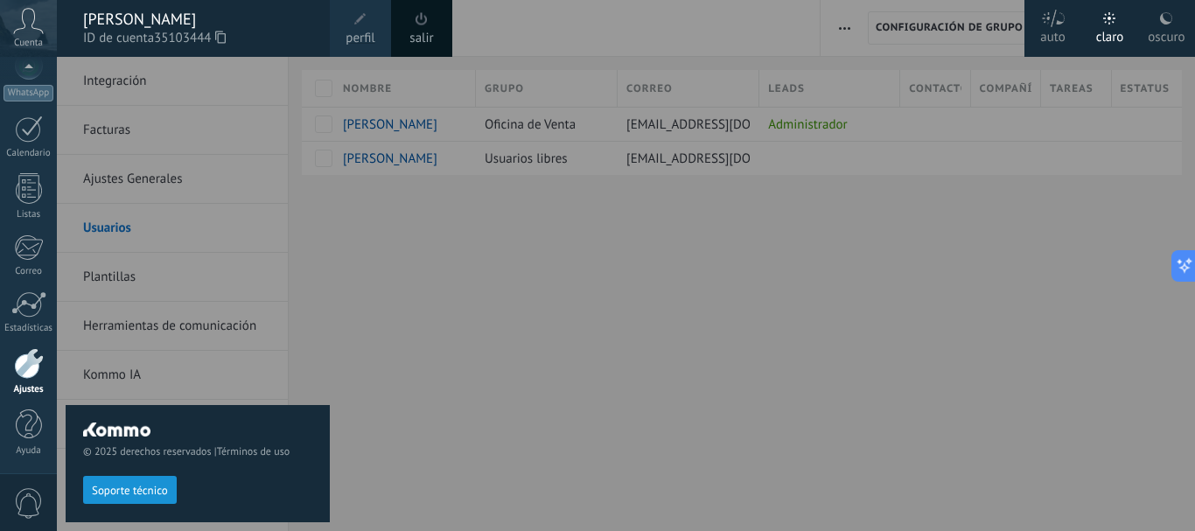
click at [121, 134] on div "© 2025 derechos reservados | Términos de uso Soporte técnico" at bounding box center [198, 294] width 264 height 474
click at [510, 256] on div at bounding box center [654, 265] width 1195 height 531
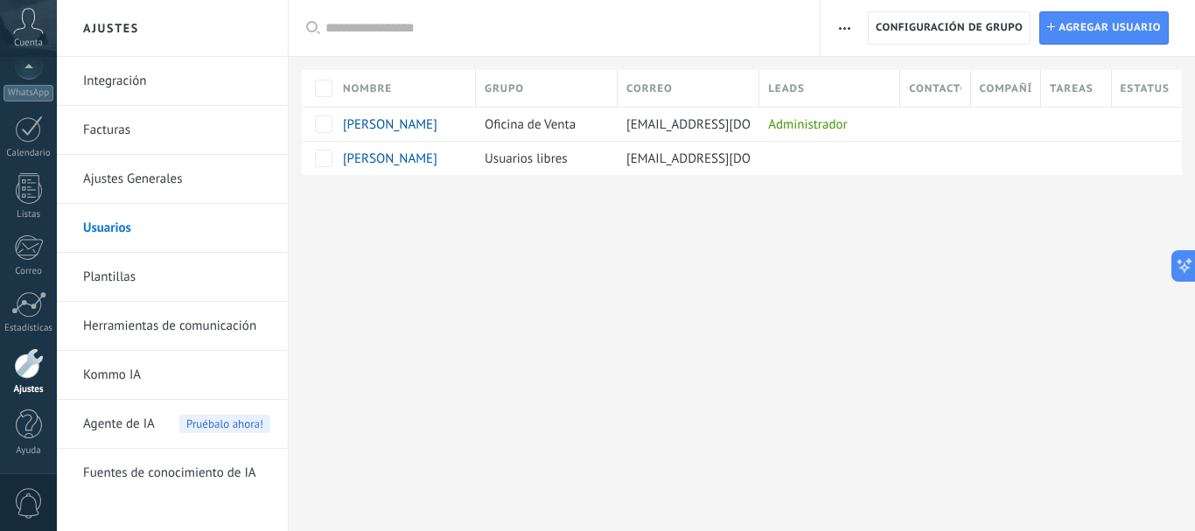
click at [117, 130] on link "Facturas" at bounding box center [176, 130] width 187 height 49
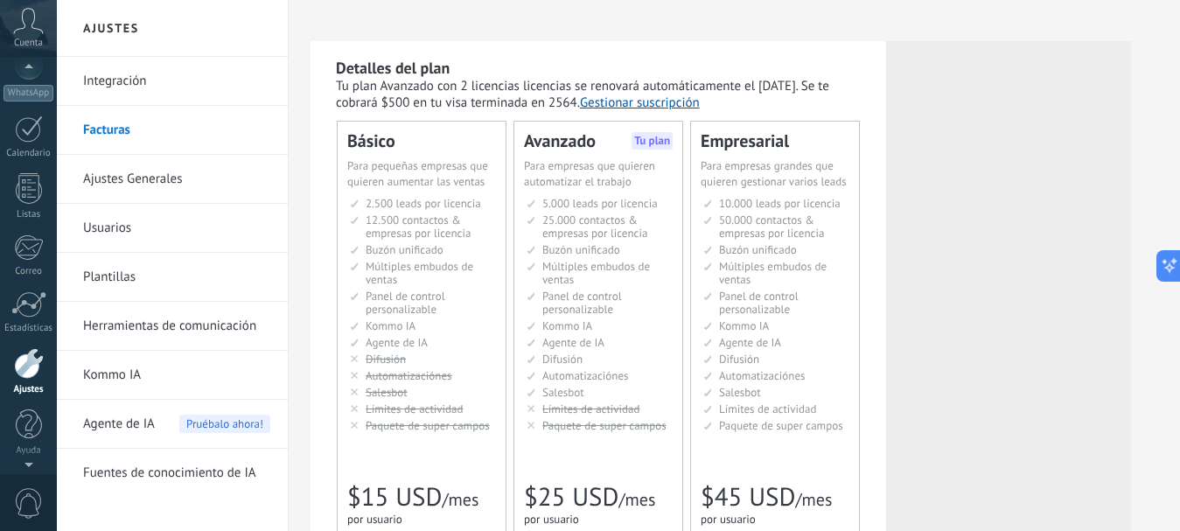
scroll to position [194, 0]
click at [24, 30] on icon at bounding box center [28, 21] width 31 height 26
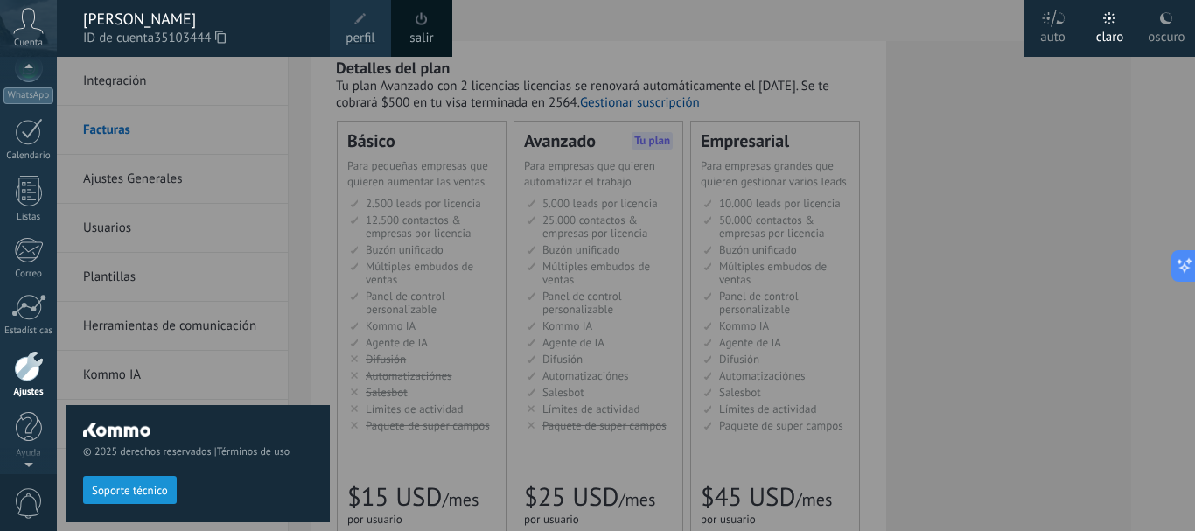
click at [1076, 111] on div at bounding box center [654, 265] width 1195 height 531
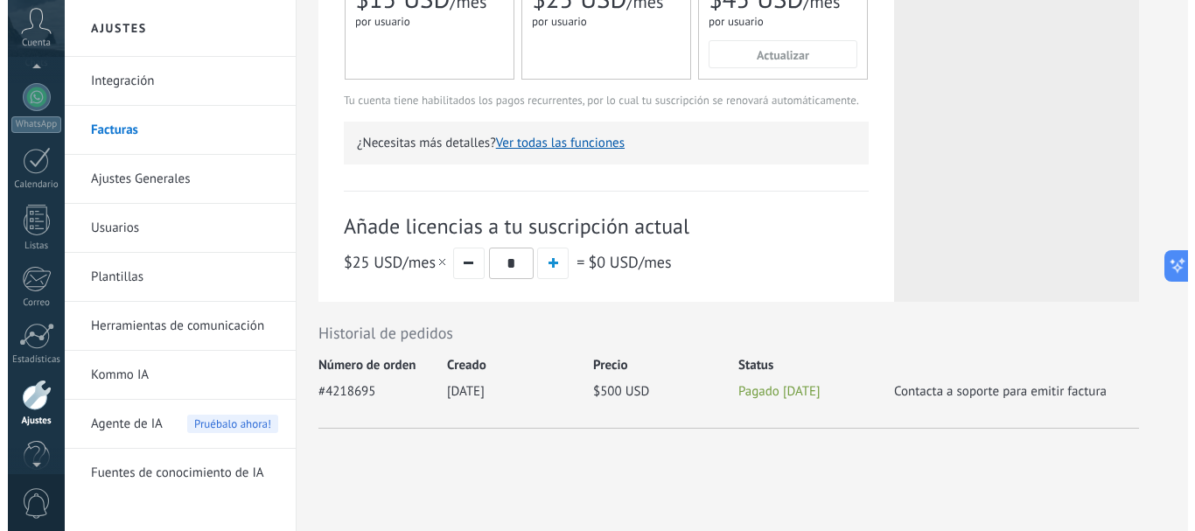
scroll to position [152, 0]
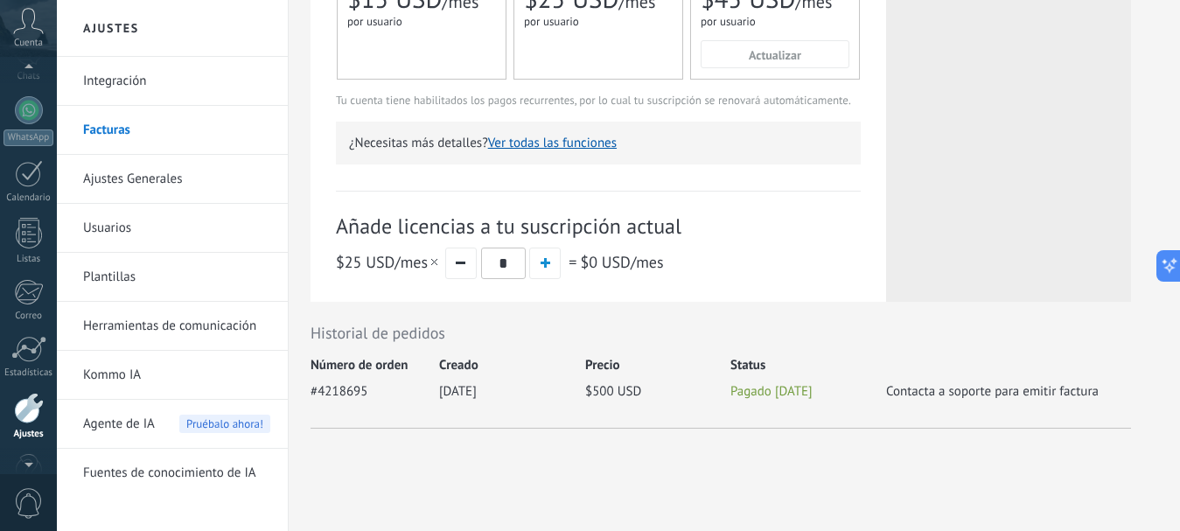
click at [30, 39] on span "Cuenta" at bounding box center [28, 43] width 29 height 11
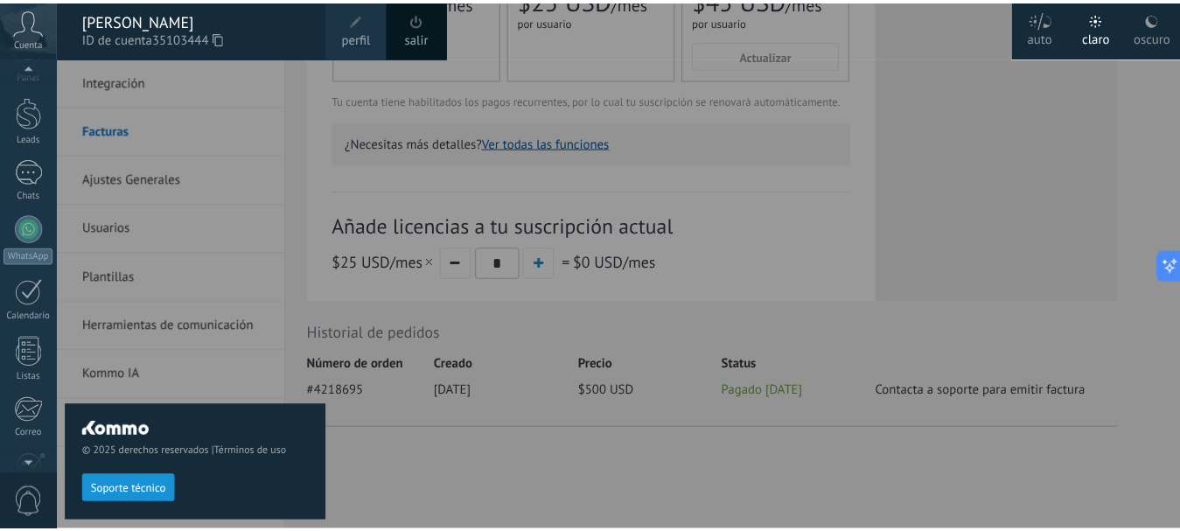
scroll to position [26, 0]
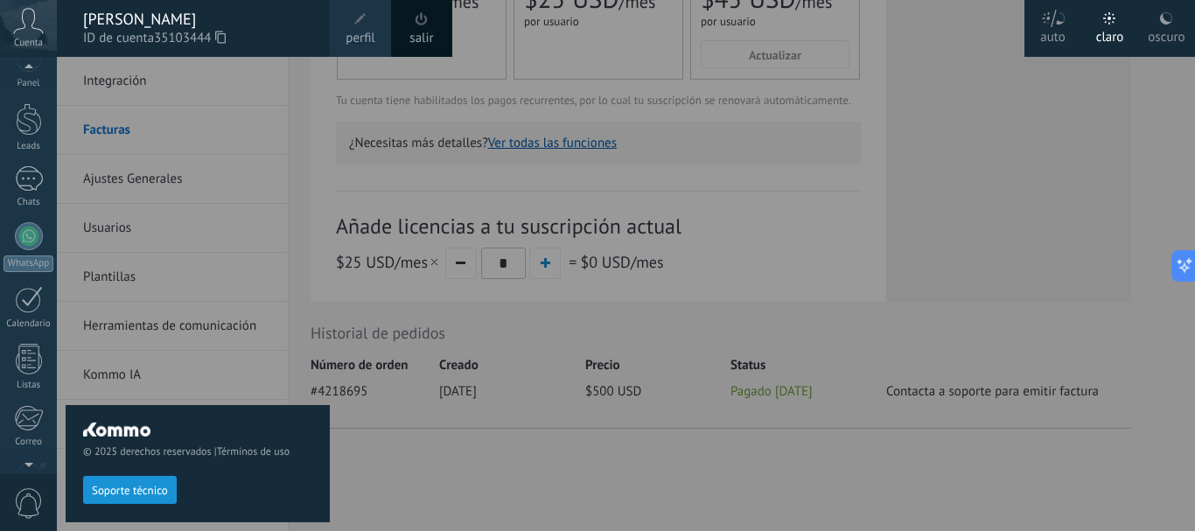
click at [24, 56] on div "Cuenta" at bounding box center [28, 28] width 57 height 57
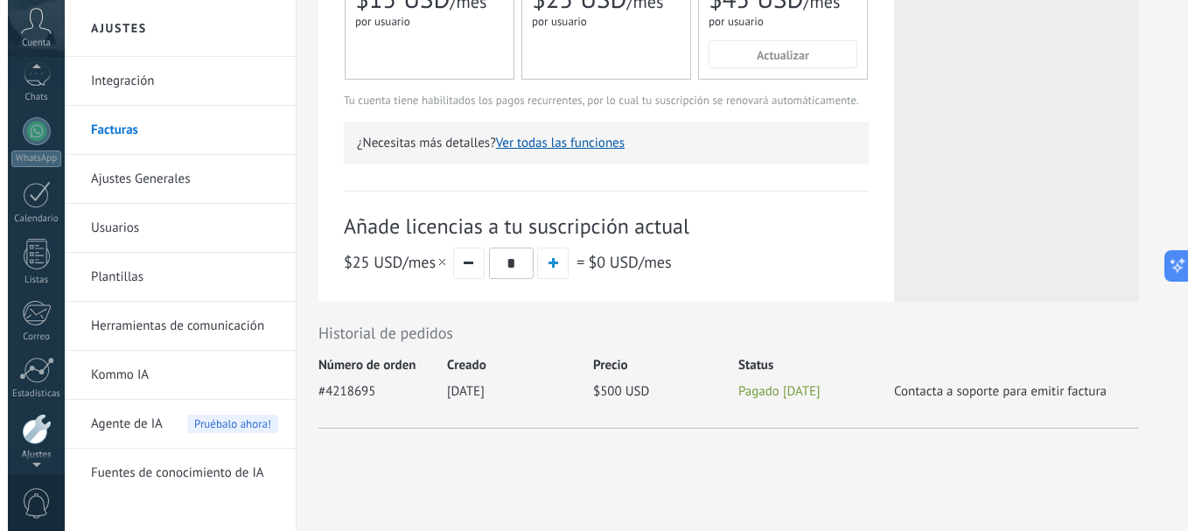
scroll to position [45, 0]
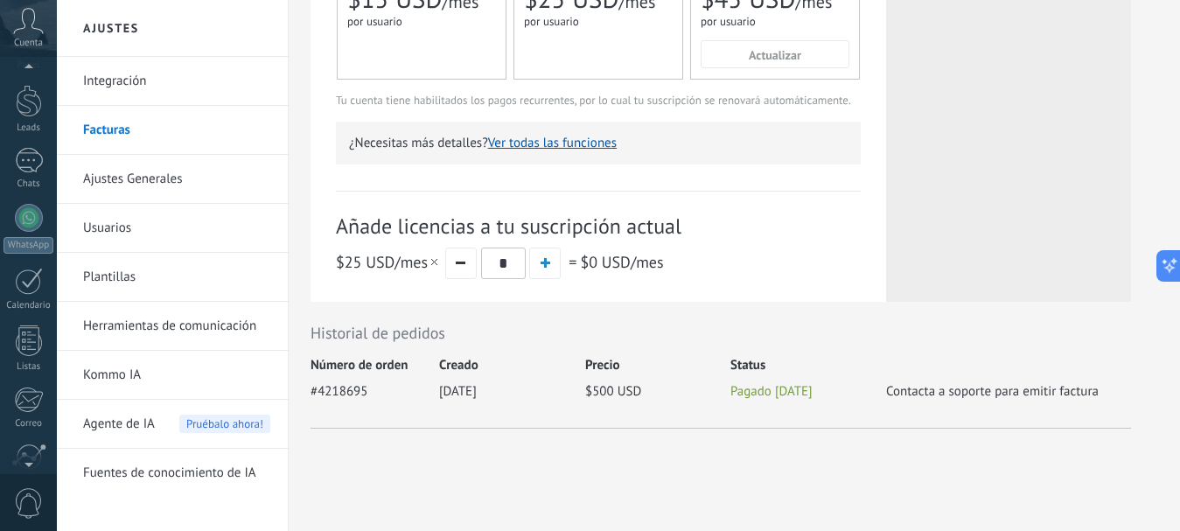
click at [31, 34] on div "Cuenta" at bounding box center [28, 28] width 57 height 57
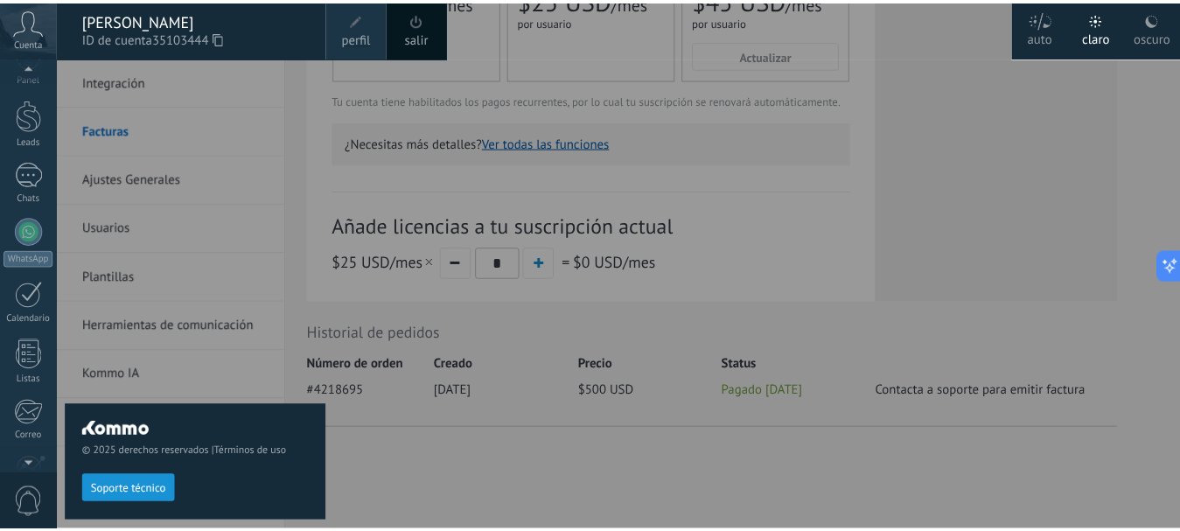
scroll to position [0, 0]
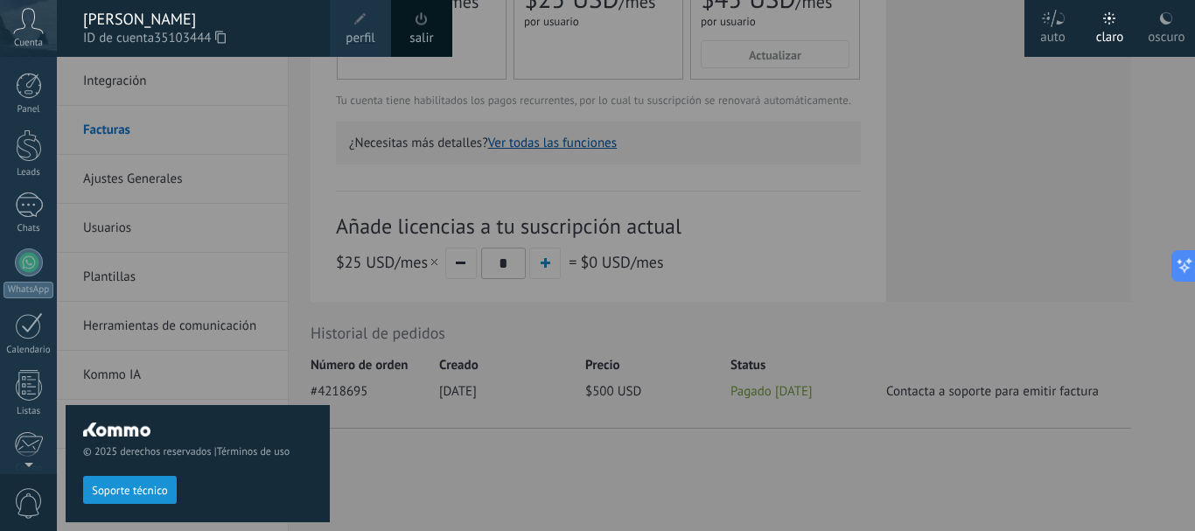
click at [17, 44] on span "Cuenta" at bounding box center [28, 43] width 29 height 11
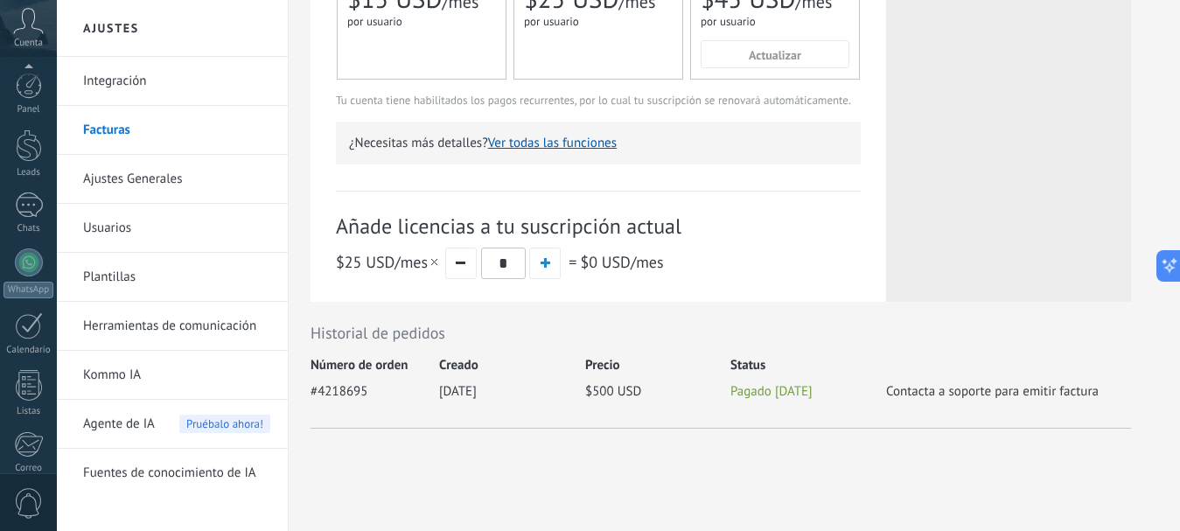
scroll to position [197, 0]
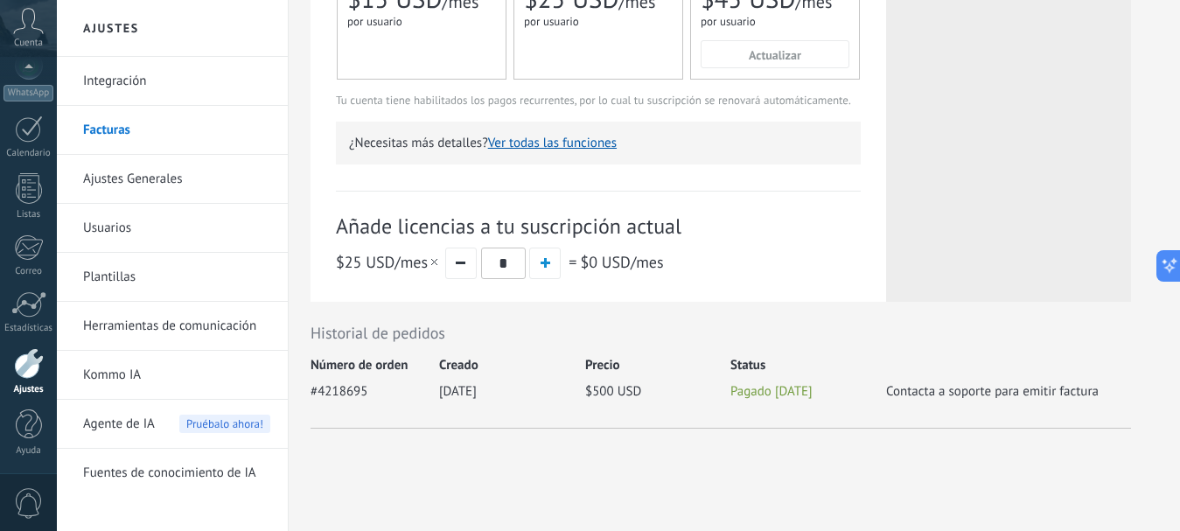
click at [111, 228] on link "Usuarios" at bounding box center [176, 228] width 187 height 49
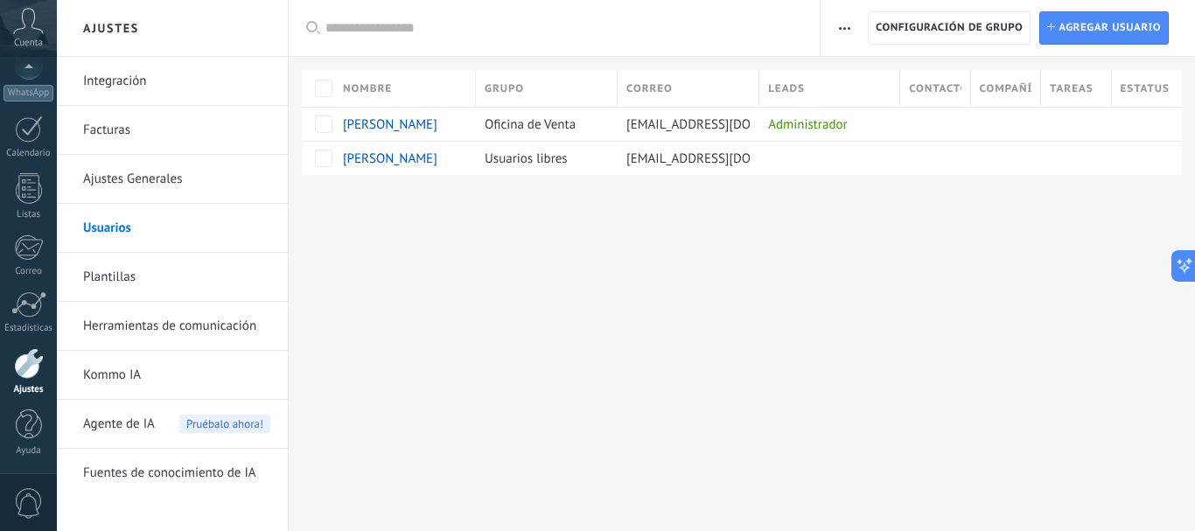
click at [125, 182] on link "Ajustes Generales" at bounding box center [176, 179] width 187 height 49
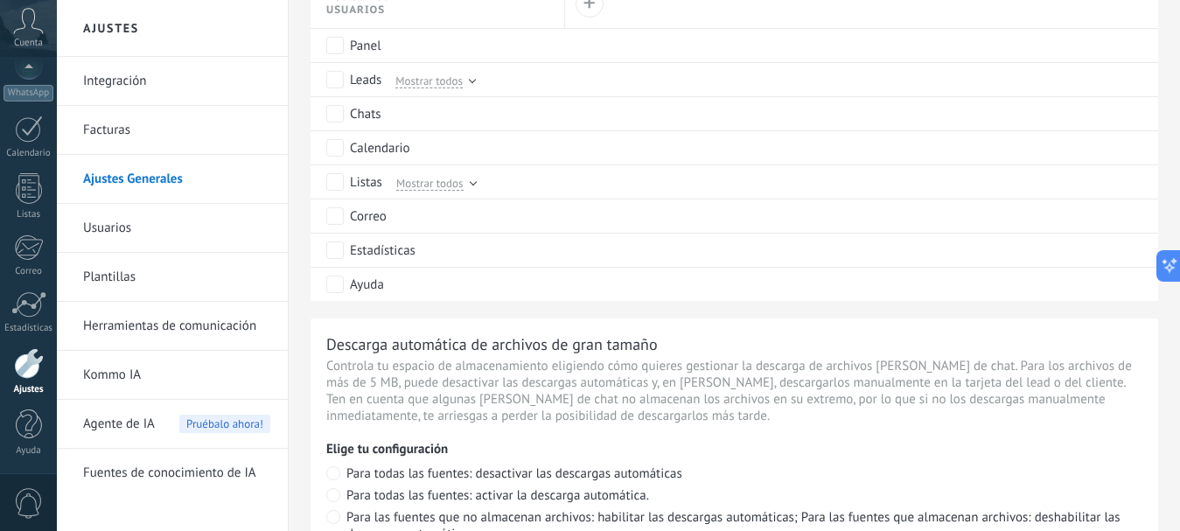
scroll to position [944, 0]
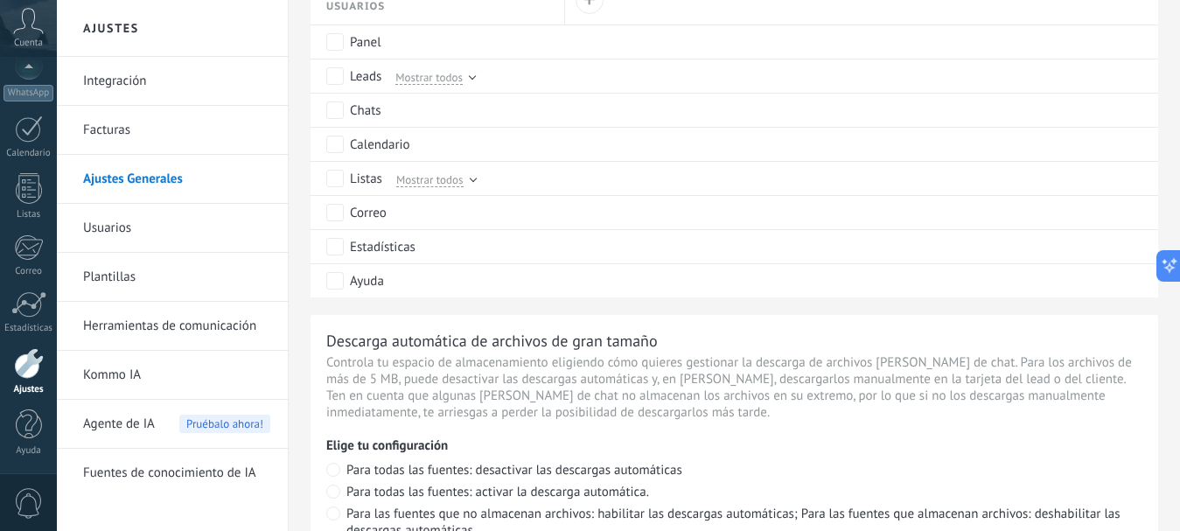
click at [115, 270] on link "Plantillas" at bounding box center [176, 277] width 187 height 49
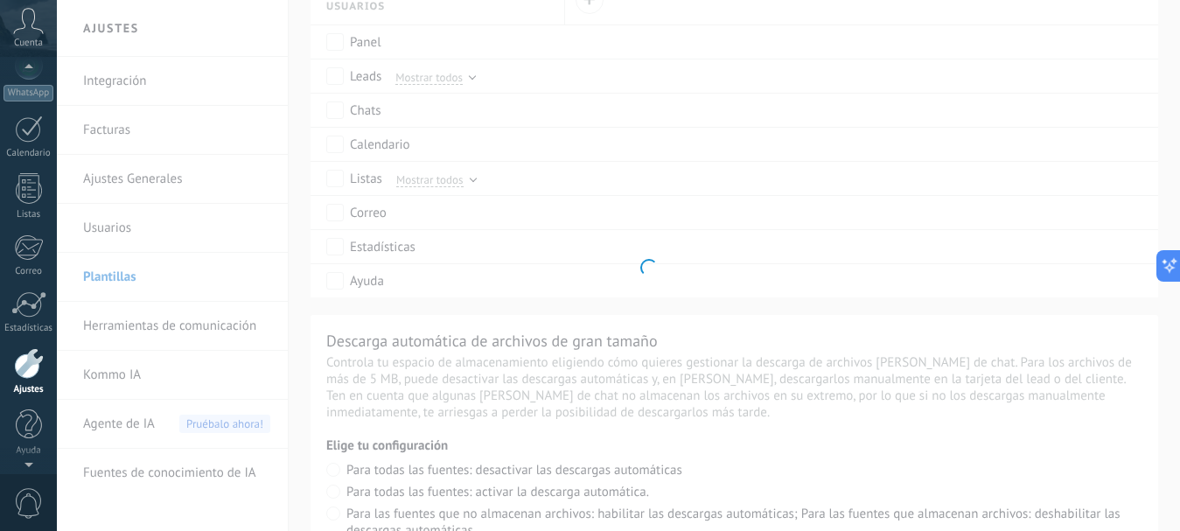
scroll to position [176, 0]
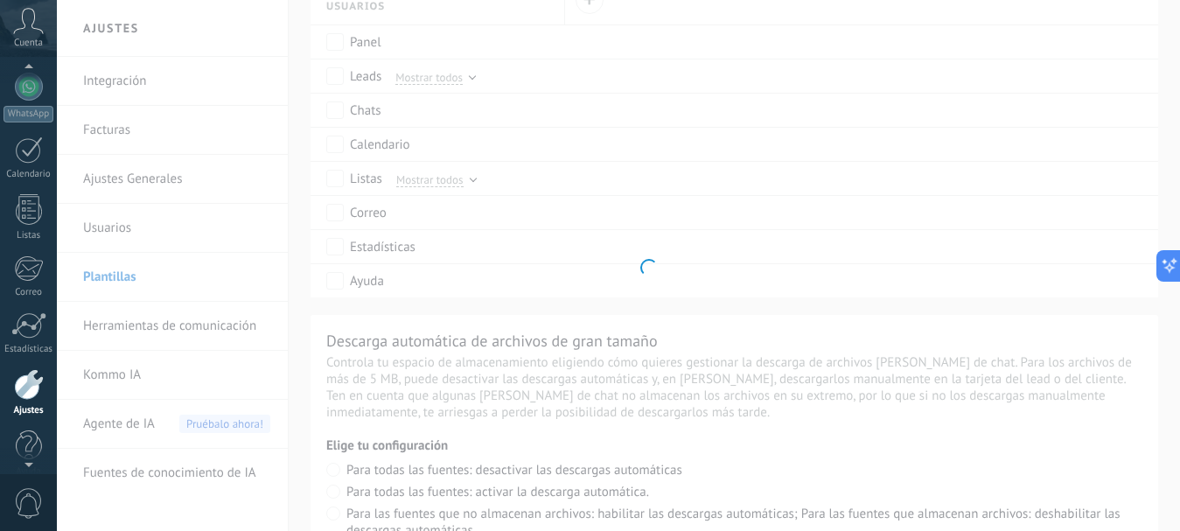
click at [30, 38] on span "Cuenta" at bounding box center [28, 43] width 29 height 11
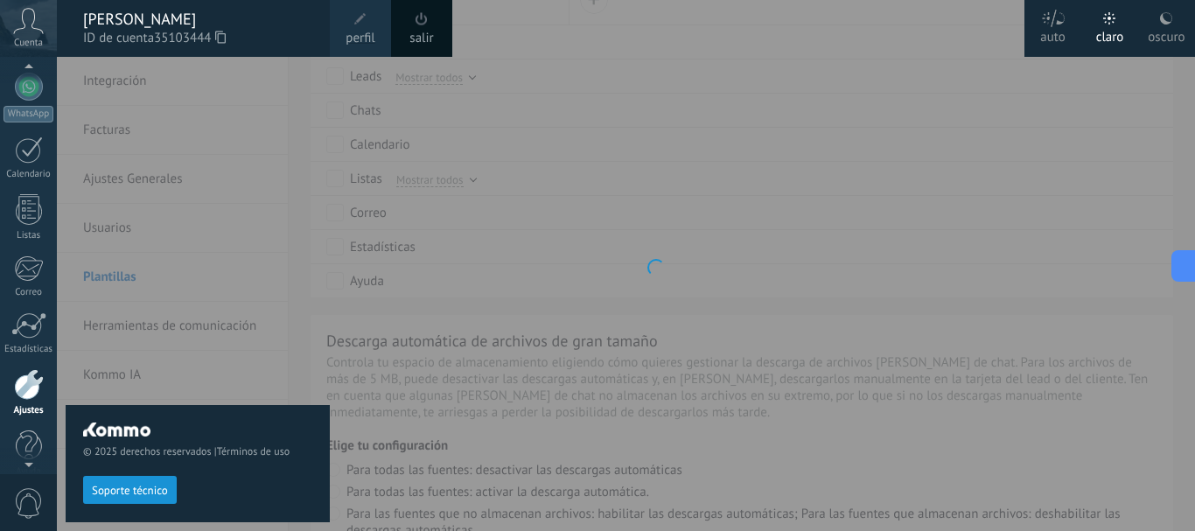
click at [430, 32] on link "salir" at bounding box center [421, 38] width 24 height 19
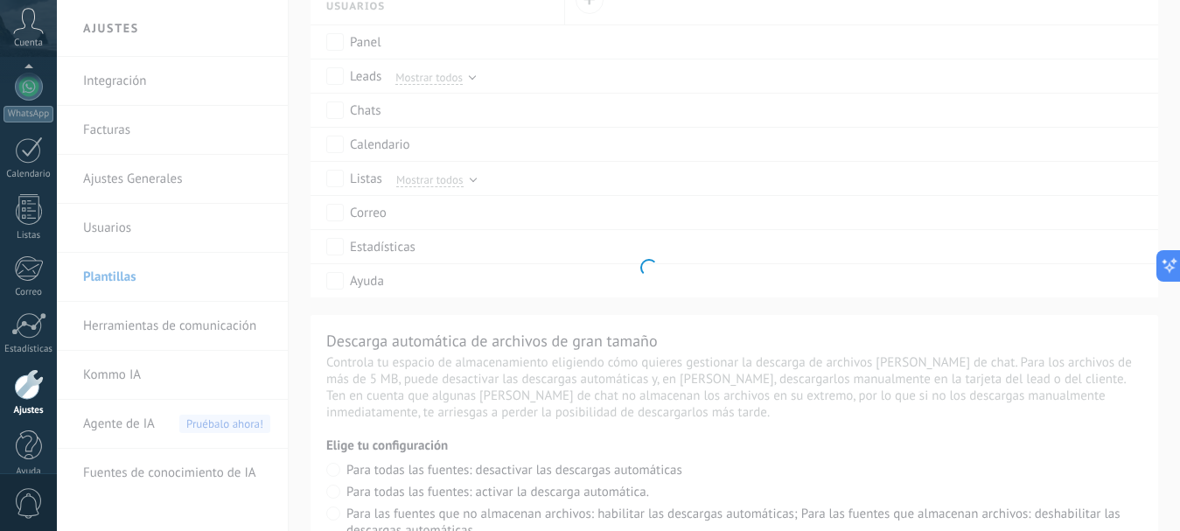
scroll to position [197, 0]
